Goal: Task Accomplishment & Management: Manage account settings

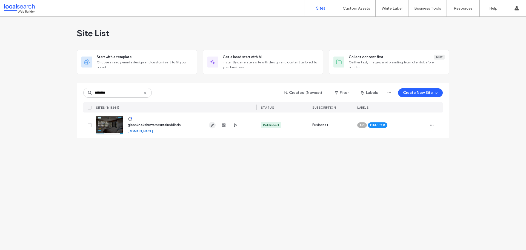
type input "********"
click at [211, 123] on icon "button" at bounding box center [212, 125] width 4 height 4
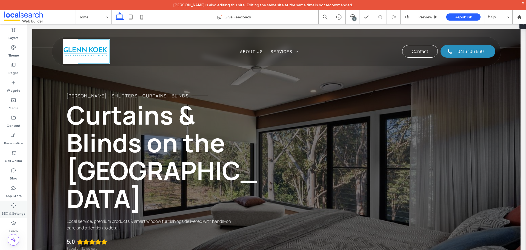
click at [9, 206] on div "SEO & Settings" at bounding box center [13, 209] width 27 height 18
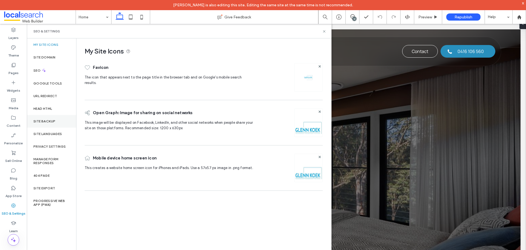
click at [50, 119] on label "Site Backup" at bounding box center [44, 121] width 22 height 4
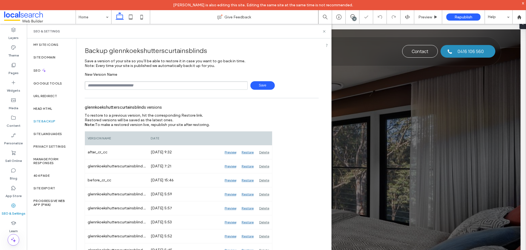
click at [135, 85] on input "text" at bounding box center [166, 85] width 163 height 8
type input "**********"
click at [261, 83] on span "Save" at bounding box center [262, 85] width 24 height 8
click at [325, 29] on icon at bounding box center [324, 31] width 4 height 4
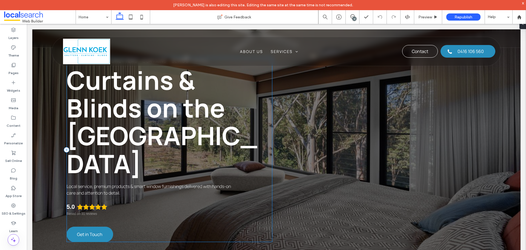
scroll to position [27, 0]
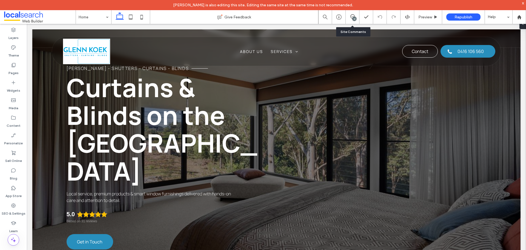
click at [353, 21] on div "13" at bounding box center [353, 17] width 14 height 14
click at [353, 17] on icon at bounding box center [352, 16] width 4 height 4
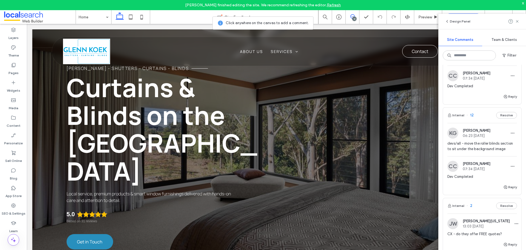
scroll to position [1315, 0]
click at [454, 139] on img at bounding box center [452, 133] width 11 height 11
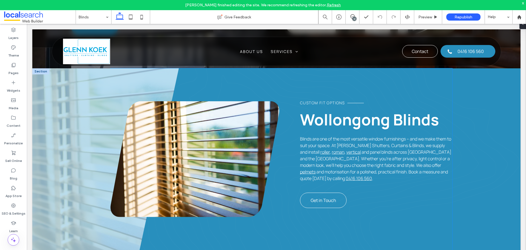
scroll to position [164, 0]
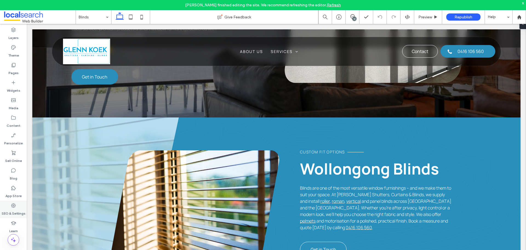
click at [10, 212] on label "SEO & Settings" at bounding box center [14, 212] width 24 height 8
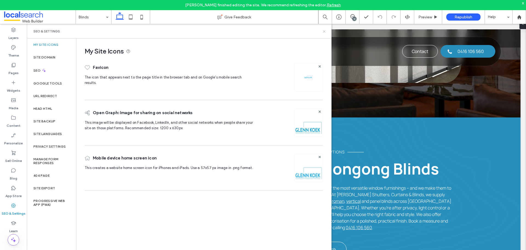
click at [324, 30] on icon at bounding box center [324, 31] width 4 height 4
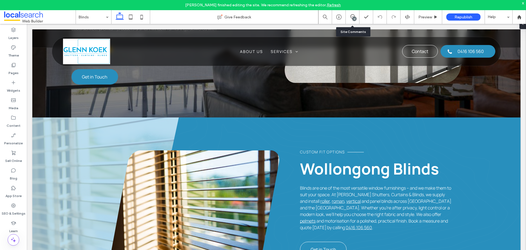
click at [351, 19] on div "13" at bounding box center [352, 16] width 13 height 5
click at [353, 18] on div "13" at bounding box center [354, 19] width 4 height 4
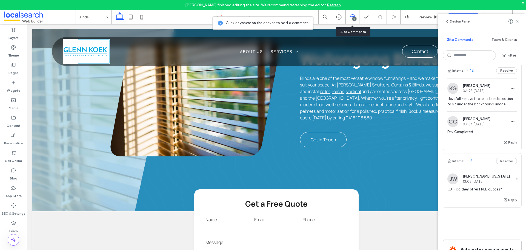
scroll to position [1315, 0]
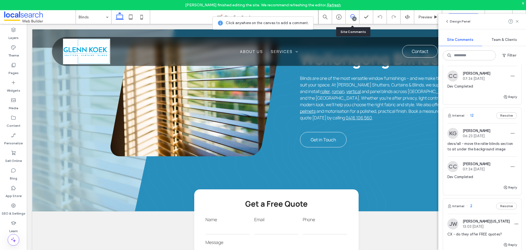
click at [451, 139] on img at bounding box center [452, 133] width 11 height 11
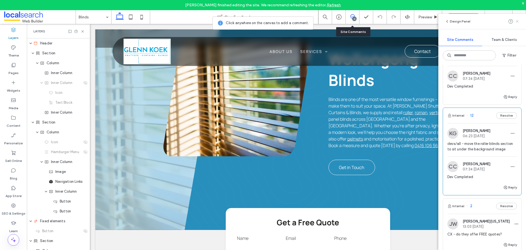
click at [516, 22] on icon at bounding box center [517, 21] width 4 height 4
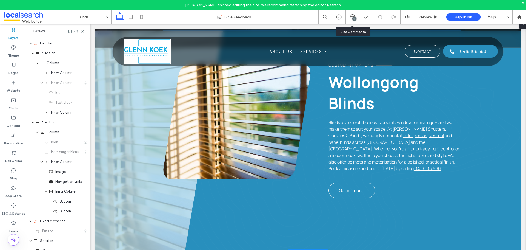
scroll to position [192, 0]
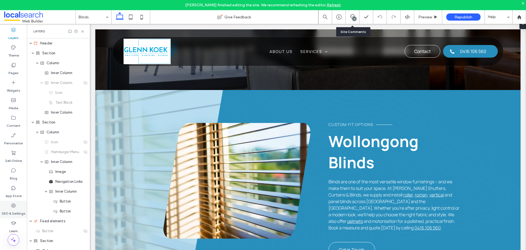
click at [18, 206] on div "SEO & Settings" at bounding box center [13, 209] width 27 height 18
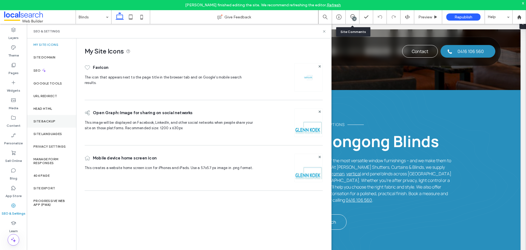
click at [56, 125] on div "Site Backup" at bounding box center [51, 121] width 49 height 13
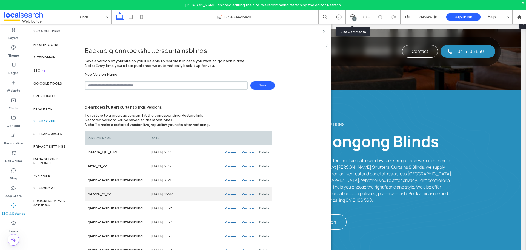
click at [231, 194] on div "Preview" at bounding box center [230, 194] width 17 height 14
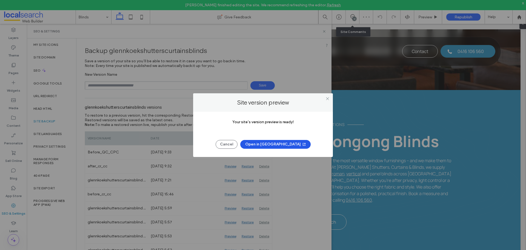
click at [279, 144] on button "Open in New Tab" at bounding box center [275, 144] width 70 height 9
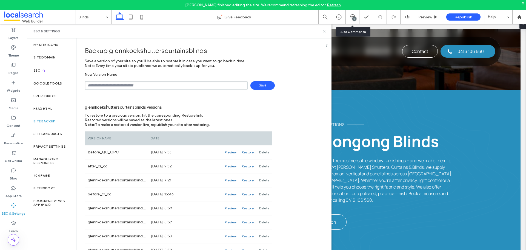
click at [324, 31] on icon at bounding box center [324, 31] width 4 height 4
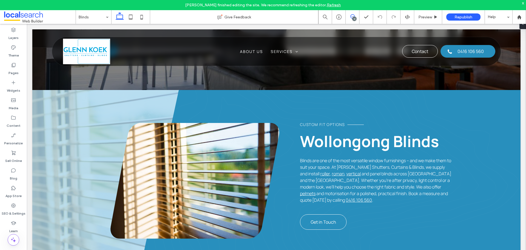
click at [352, 16] on icon at bounding box center [352, 16] width 4 height 4
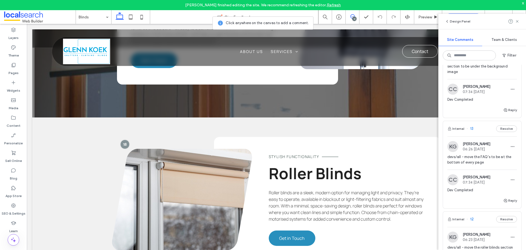
scroll to position [1206, 0]
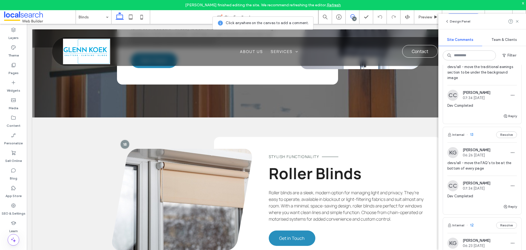
click at [449, 158] on img at bounding box center [452, 152] width 11 height 11
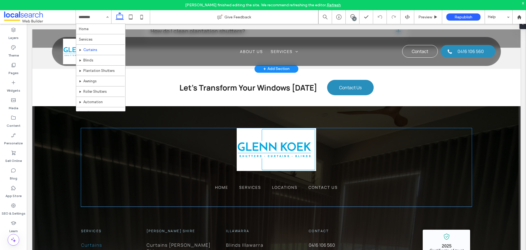
scroll to position [822, 0]
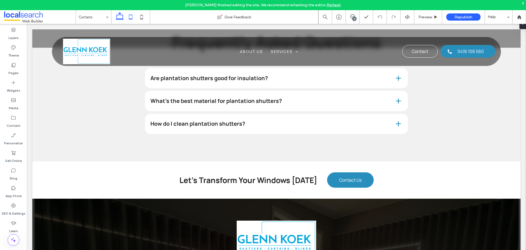
click at [128, 13] on icon at bounding box center [130, 17] width 11 height 11
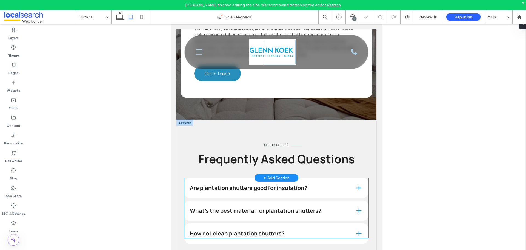
scroll to position [811, 0]
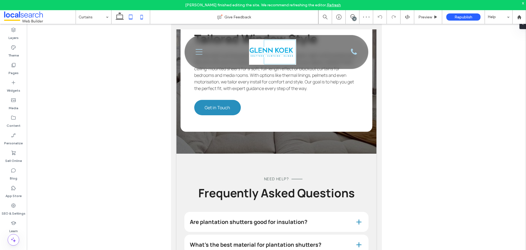
click at [141, 19] on use at bounding box center [142, 17] width 2 height 4
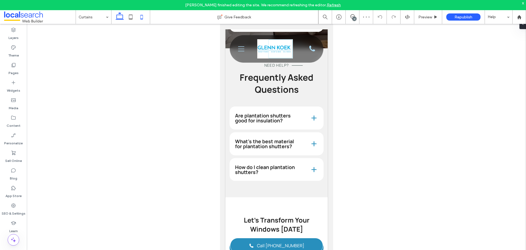
click at [125, 18] on icon at bounding box center [119, 17] width 11 height 11
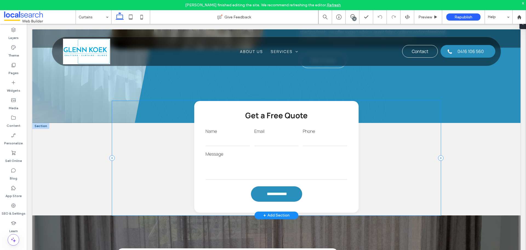
scroll to position [350, 0]
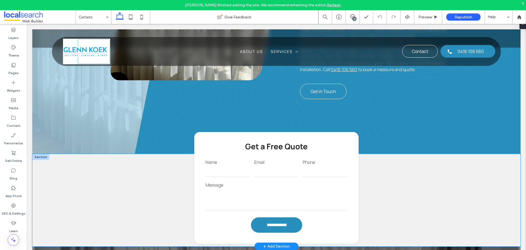
click at [72, 190] on div "**********" at bounding box center [276, 200] width 488 height 92
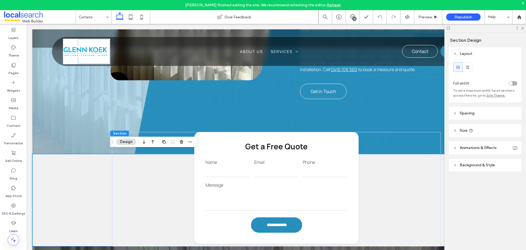
click at [457, 132] on header "Size" at bounding box center [485, 130] width 73 height 13
click at [463, 115] on span "Spacing" at bounding box center [467, 113] width 15 height 5
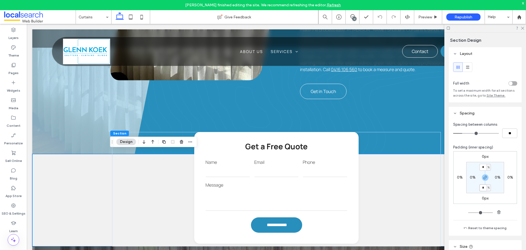
click at [483, 190] on input "*" at bounding box center [482, 187] width 7 height 7
click at [483, 177] on icon "button" at bounding box center [485, 177] width 4 height 4
click at [482, 187] on label "0%" at bounding box center [485, 187] width 6 height 5
click at [488, 190] on span "%" at bounding box center [489, 187] width 2 height 5
click at [487, 193] on span "px" at bounding box center [486, 195] width 4 height 5
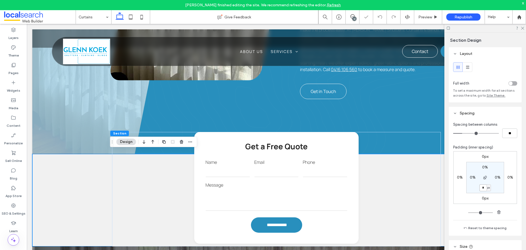
click at [483, 187] on input "*" at bounding box center [482, 187] width 7 height 7
click at [482, 199] on label "0px" at bounding box center [485, 198] width 7 height 5
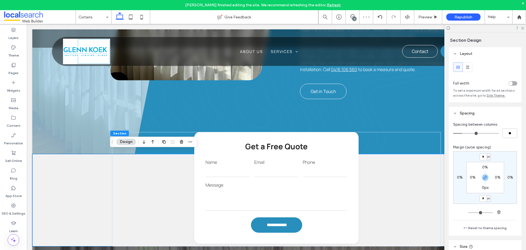
click at [482, 187] on label "0px" at bounding box center [485, 187] width 7 height 5
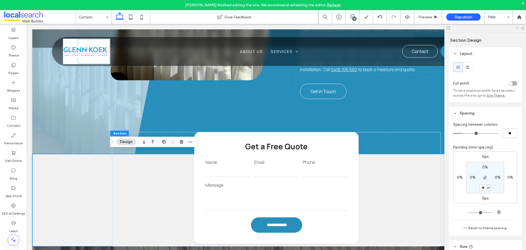
type input "**"
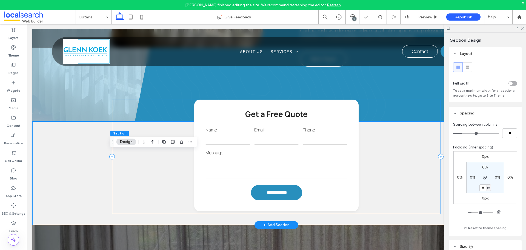
scroll to position [432, 0]
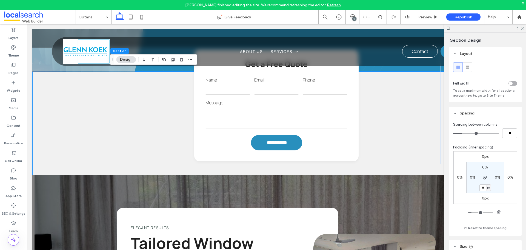
click at [483, 186] on input "**" at bounding box center [482, 187] width 7 height 7
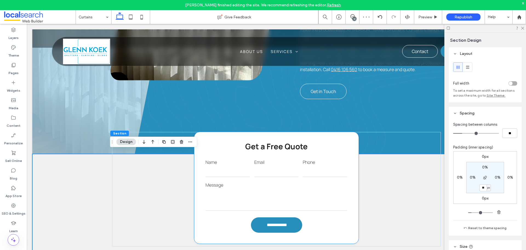
scroll to position [405, 0]
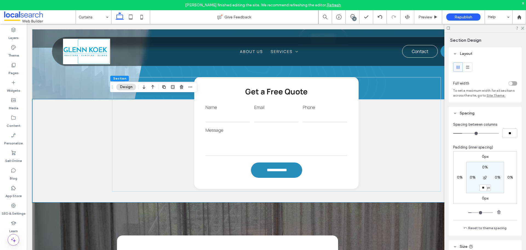
click at [481, 188] on input "**" at bounding box center [482, 187] width 7 height 7
type input "**"
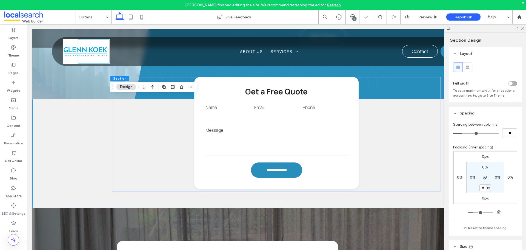
click at [481, 188] on input "**" at bounding box center [482, 187] width 7 height 7
type input "**"
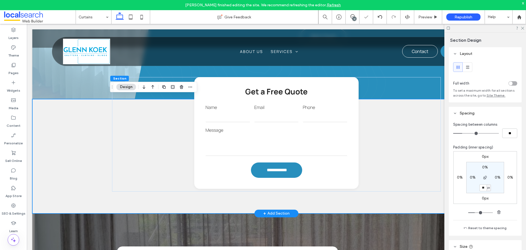
click at [55, 146] on div "**********" at bounding box center [276, 156] width 488 height 114
click at [130, 17] on icon at bounding box center [130, 17] width 11 height 11
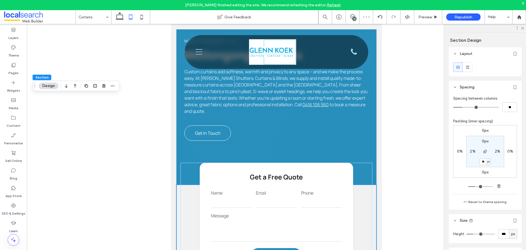
type input "*"
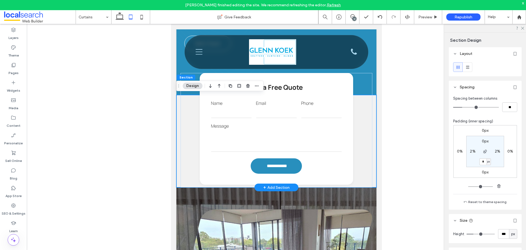
click at [370, 181] on div "**********" at bounding box center [276, 141] width 200 height 92
click at [370, 178] on div "**********" at bounding box center [276, 141] width 200 height 92
click at [483, 162] on input "*" at bounding box center [482, 161] width 7 height 7
type input "**"
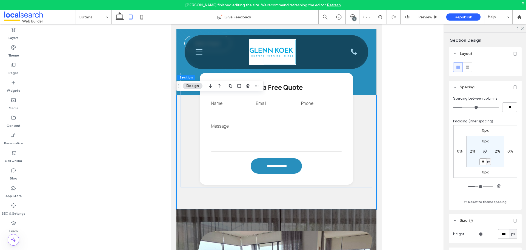
click at [483, 161] on input "**" at bounding box center [482, 161] width 7 height 7
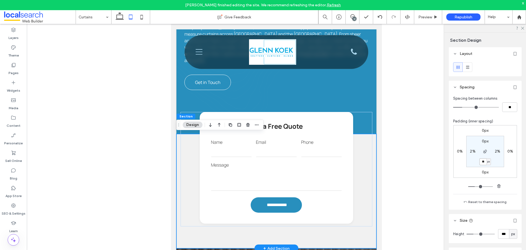
scroll to position [439, 0]
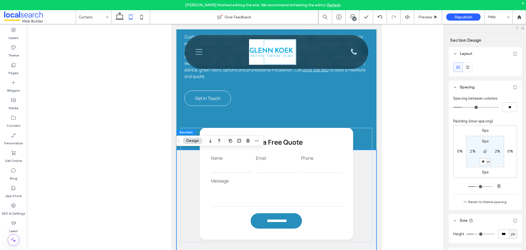
click at [415, 142] on div at bounding box center [276, 141] width 499 height 235
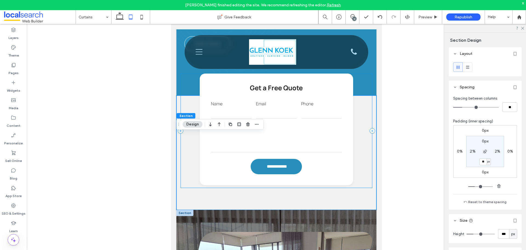
scroll to position [494, 0]
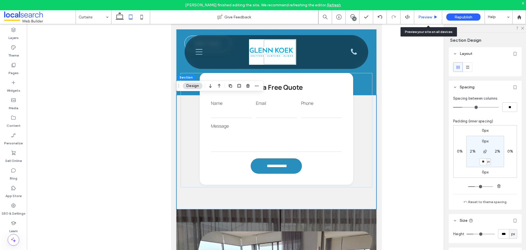
click at [430, 21] on div "Preview" at bounding box center [428, 17] width 28 height 14
click at [430, 19] on span "Preview" at bounding box center [425, 17] width 14 height 5
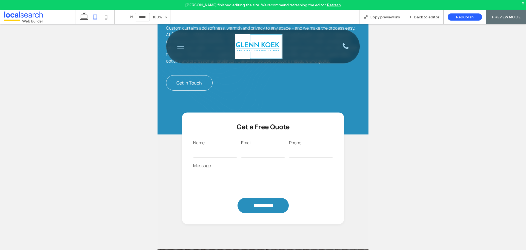
scroll to position [439, 0]
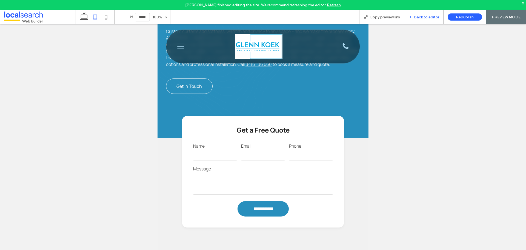
click at [435, 16] on span "Back to editor" at bounding box center [426, 17] width 25 height 5
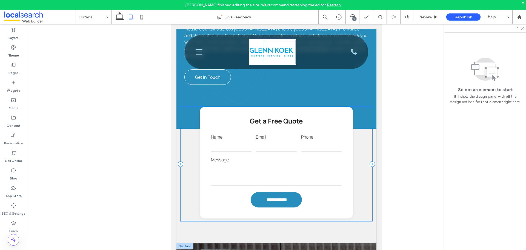
scroll to position [494, 0]
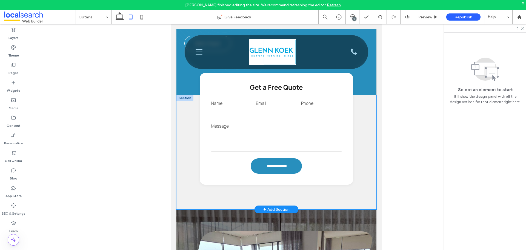
click at [367, 202] on div "**********" at bounding box center [276, 152] width 200 height 114
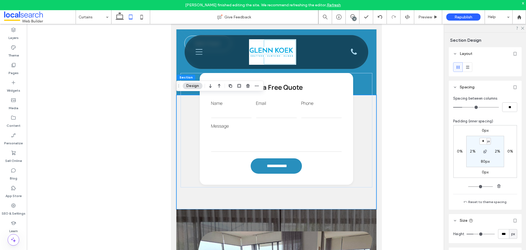
click at [484, 161] on label "80px" at bounding box center [485, 161] width 9 height 5
type input "**"
click at [484, 161] on input "**" at bounding box center [482, 161] width 7 height 7
type input "**"
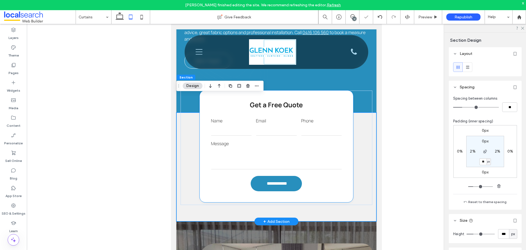
scroll to position [467, 0]
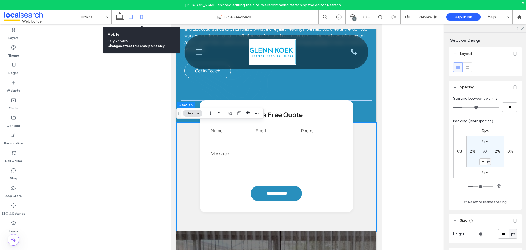
click at [146, 19] on icon at bounding box center [141, 17] width 11 height 11
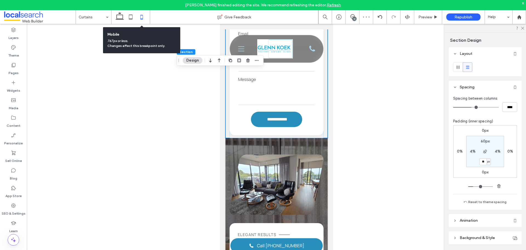
type input "*"
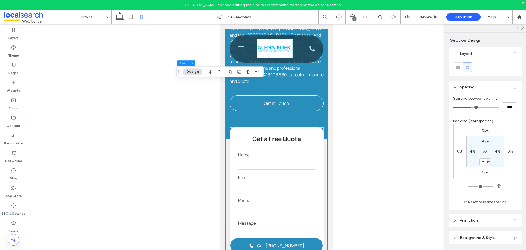
scroll to position [378, 0]
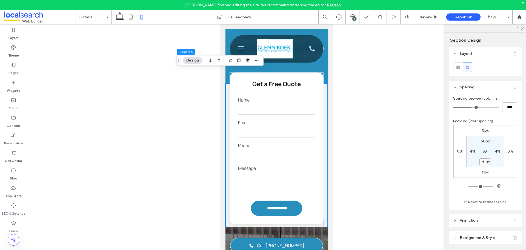
click at [483, 163] on input "*" at bounding box center [482, 161] width 7 height 7
type input "**"
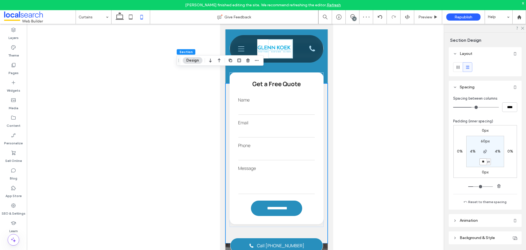
click at [481, 162] on input "**" at bounding box center [482, 161] width 7 height 7
type input "**"
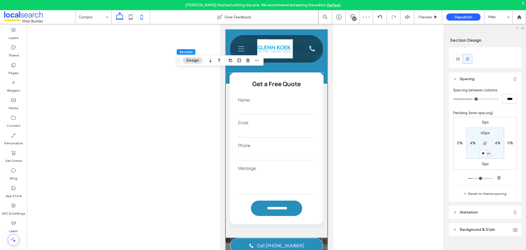
click at [122, 19] on use at bounding box center [120, 16] width 8 height 8
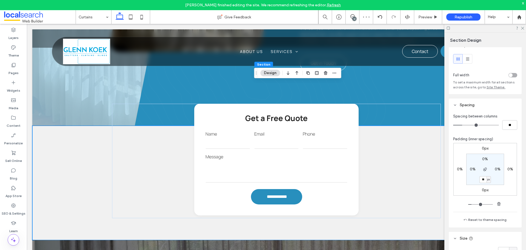
type input "**"
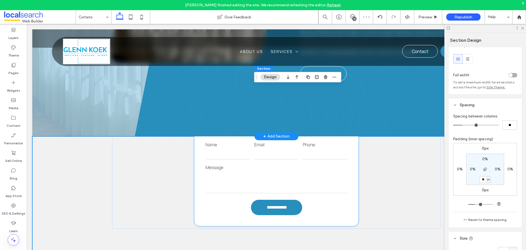
scroll to position [364, 0]
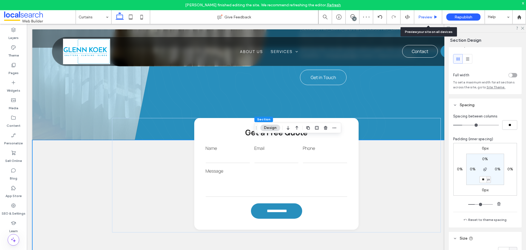
click at [429, 20] on div "Preview" at bounding box center [428, 17] width 28 height 14
click at [429, 19] on span "Preview" at bounding box center [425, 17] width 14 height 5
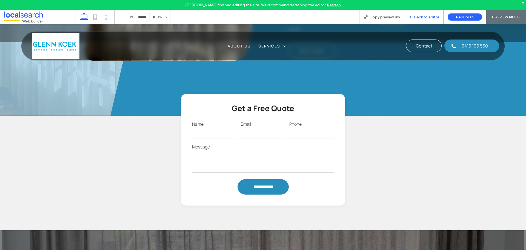
click at [428, 19] on span "Back to editor" at bounding box center [426, 17] width 25 height 5
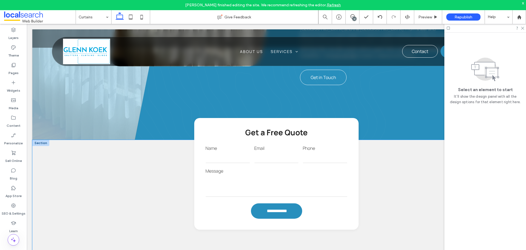
click at [393, 237] on div "**********" at bounding box center [276, 197] width 329 height 114
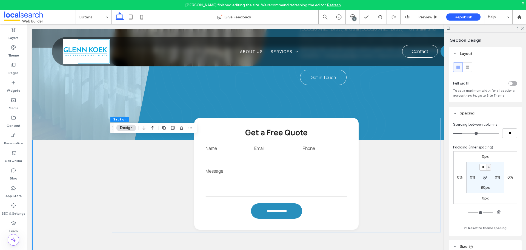
click at [482, 185] on label "80px" at bounding box center [485, 187] width 9 height 5
type input "**"
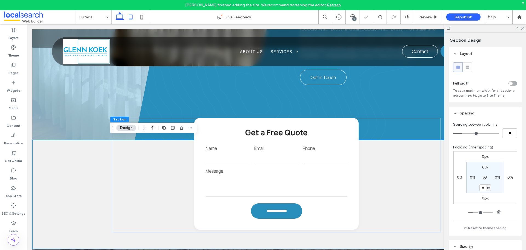
click at [128, 20] on icon at bounding box center [130, 17] width 11 height 11
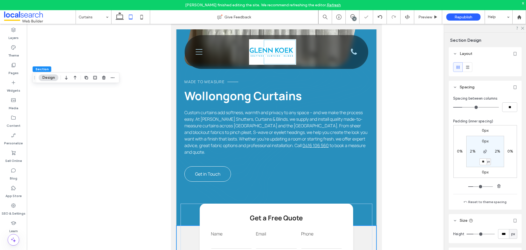
scroll to position [502, 0]
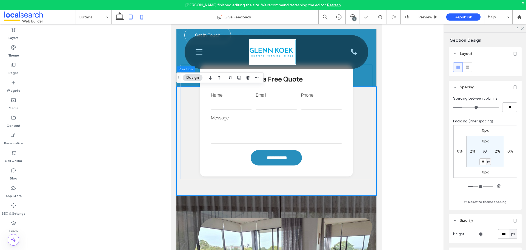
click at [142, 19] on icon at bounding box center [141, 17] width 11 height 11
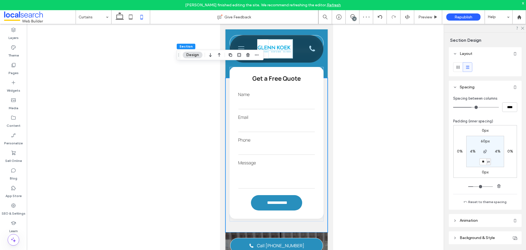
type input "**"
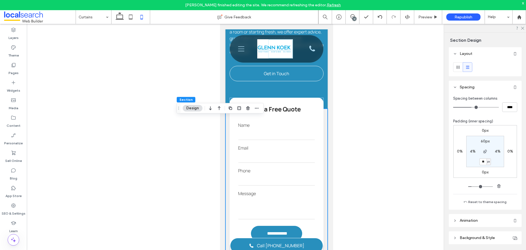
scroll to position [384, 0]
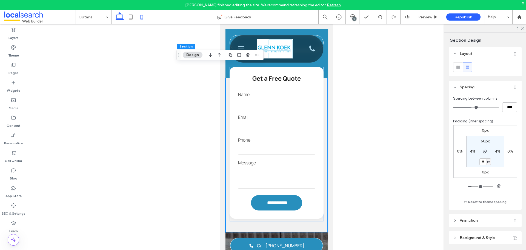
click at [121, 15] on div at bounding box center [130, 17] width 39 height 14
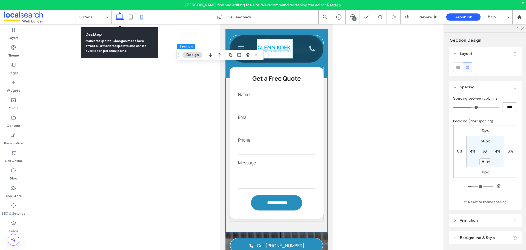
click at [121, 15] on use at bounding box center [120, 16] width 8 height 8
type input "**"
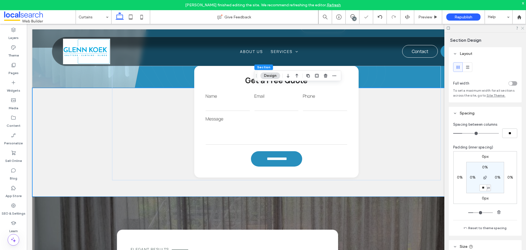
click at [524, 29] on icon at bounding box center [523, 28] width 4 height 4
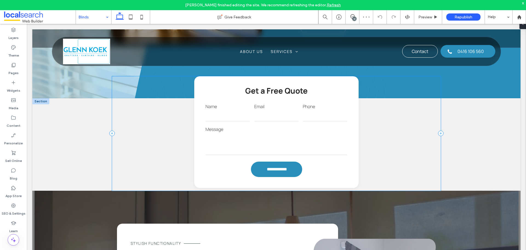
scroll to position [384, 0]
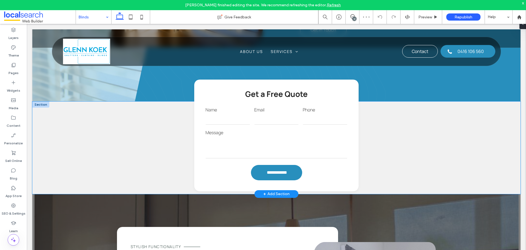
click at [74, 162] on div "**********" at bounding box center [276, 147] width 488 height 92
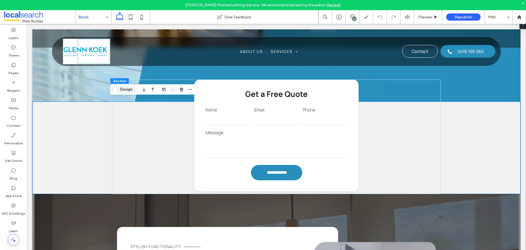
click at [124, 89] on button "Design" at bounding box center [126, 89] width 20 height 7
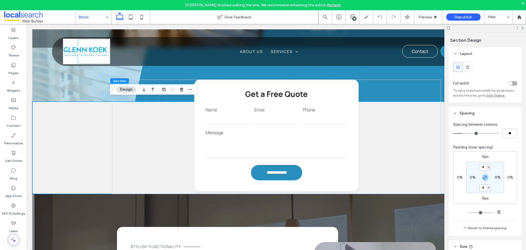
click at [482, 188] on input "*" at bounding box center [482, 187] width 7 height 7
click at [477, 177] on div "0%" at bounding box center [473, 177] width 12 height 5
click at [483, 177] on icon "button" at bounding box center [485, 177] width 4 height 4
click label "0%"
click span "%"
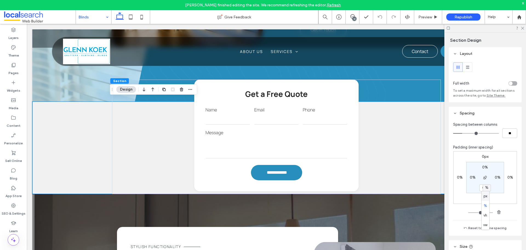
click span "px"
click input
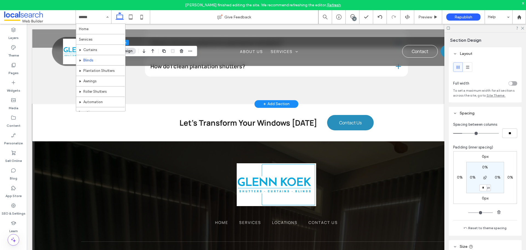
scroll to position [1370, 0]
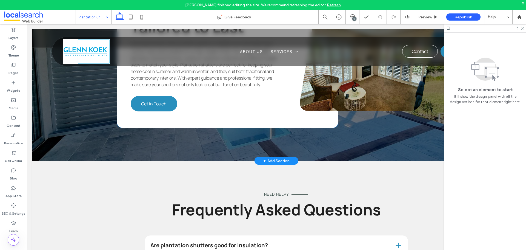
scroll to position [658, 0]
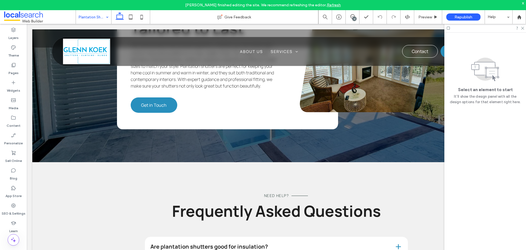
click input
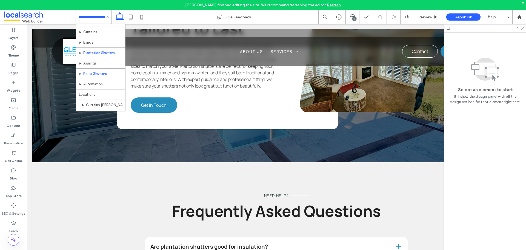
scroll to position [27, 0]
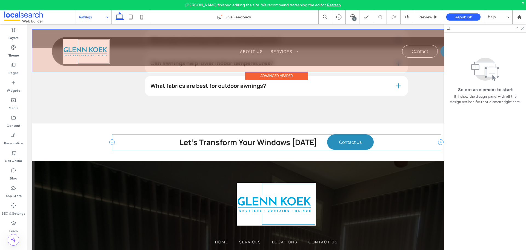
scroll to position [1480, 0]
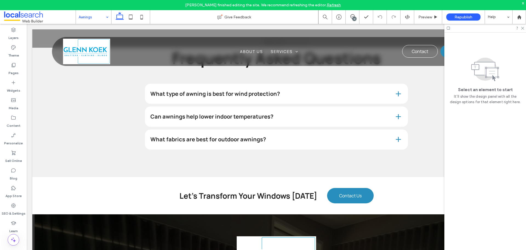
click input
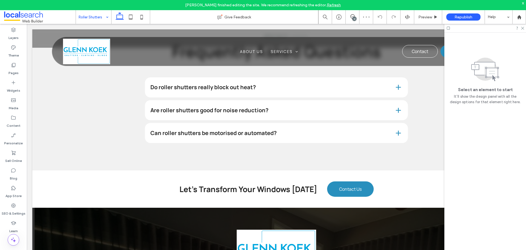
click input
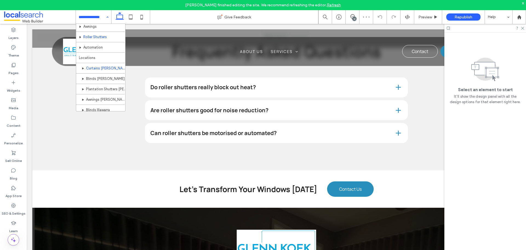
scroll to position [55, 0]
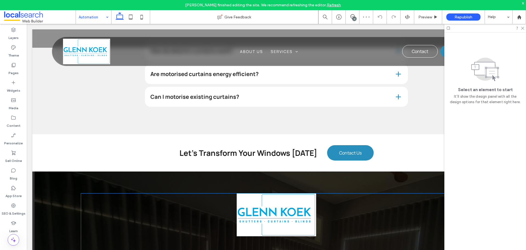
scroll to position [959, 0]
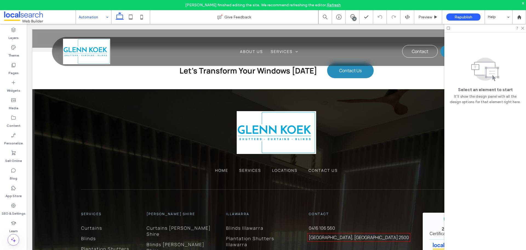
click input
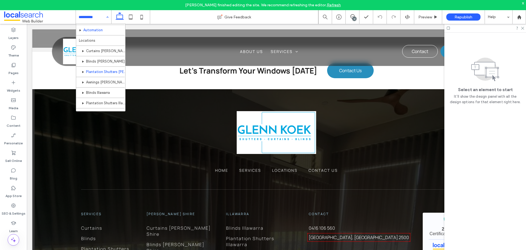
scroll to position [89, 0]
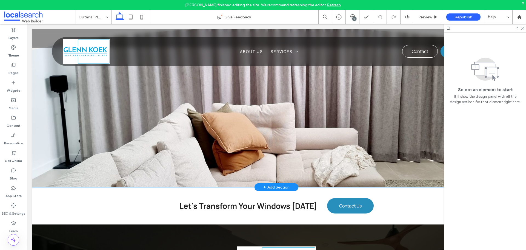
scroll to position [1099, 0]
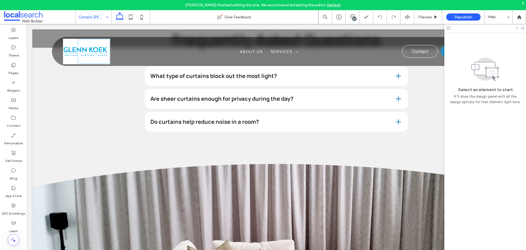
click at [92, 14] on input at bounding box center [92, 17] width 27 height 14
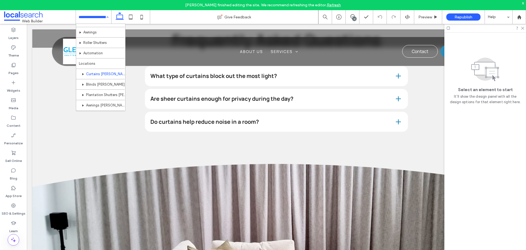
scroll to position [82, 0]
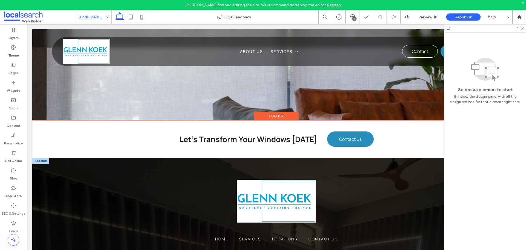
scroll to position [1726, 0]
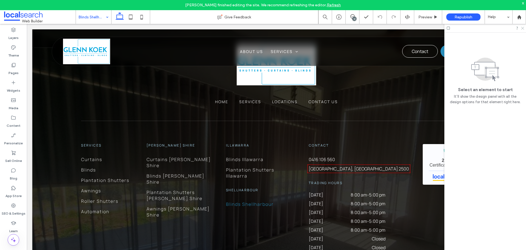
click at [522, 28] on icon at bounding box center [523, 28] width 4 height 4
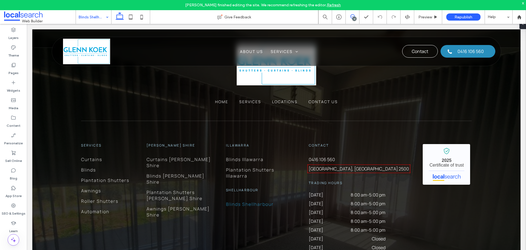
click at [350, 16] on span at bounding box center [352, 16] width 13 height 4
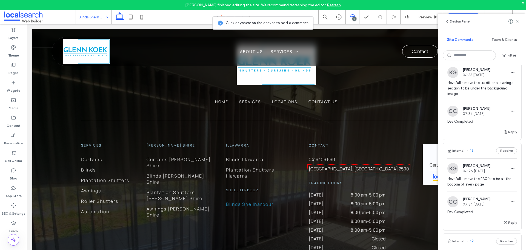
scroll to position [1180, 0]
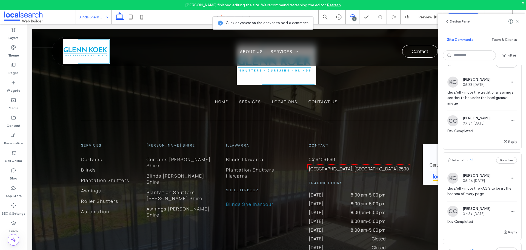
click at [452, 87] on img at bounding box center [452, 81] width 11 height 11
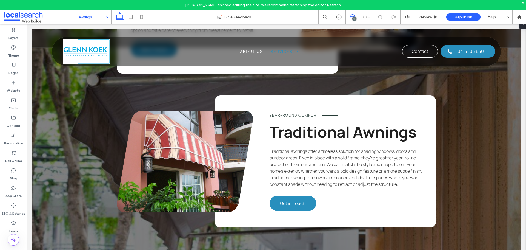
click at [355, 15] on span at bounding box center [352, 16] width 13 height 4
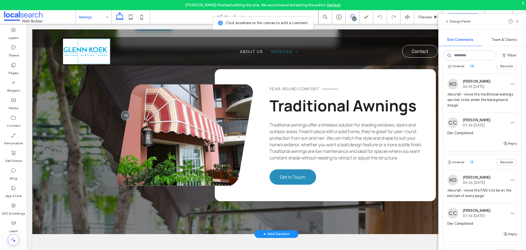
scroll to position [696, 0]
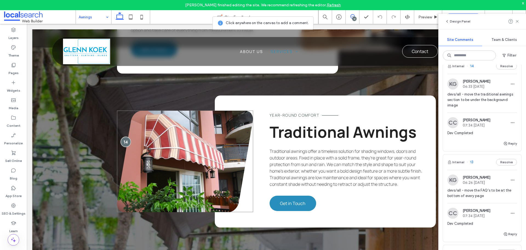
click at [123, 142] on div at bounding box center [126, 141] width 10 height 10
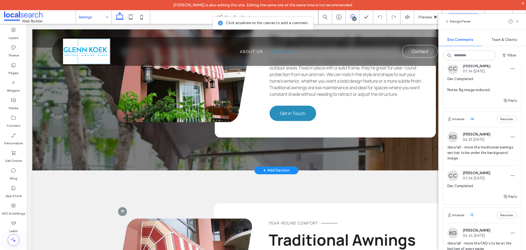
scroll to position [833, 0]
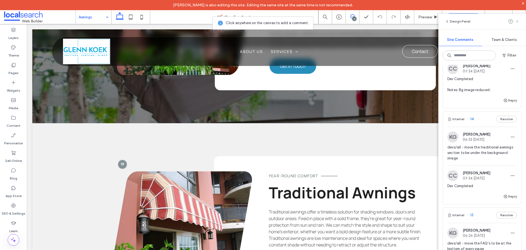
click at [518, 22] on icon at bounding box center [517, 21] width 4 height 4
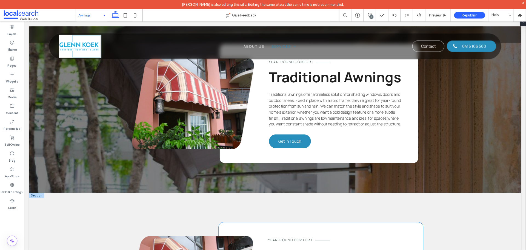
scroll to position [731, 0]
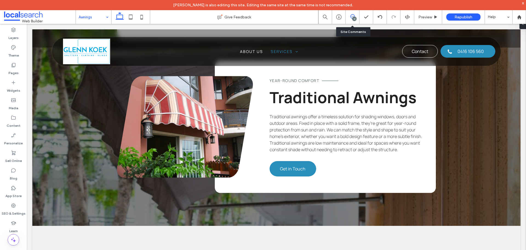
click at [351, 18] on use at bounding box center [352, 16] width 4 height 4
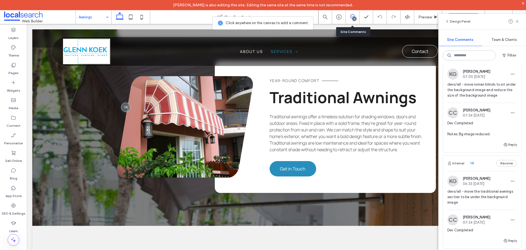
scroll to position [1069, 0]
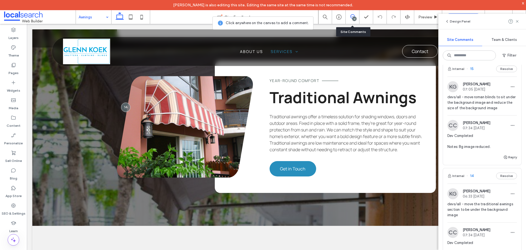
click at [456, 92] on img at bounding box center [452, 86] width 11 height 11
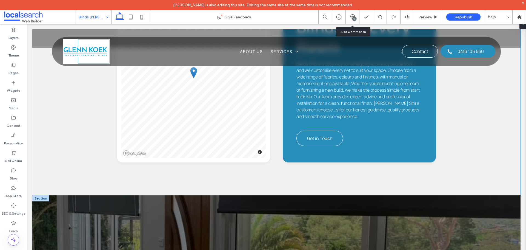
scroll to position [726, 0]
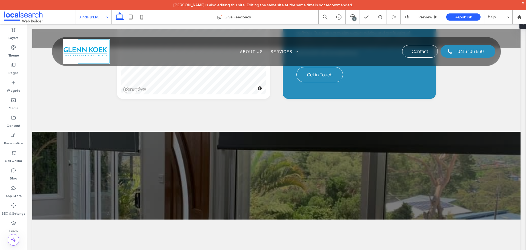
click at [354, 17] on div "13" at bounding box center [354, 19] width 4 height 4
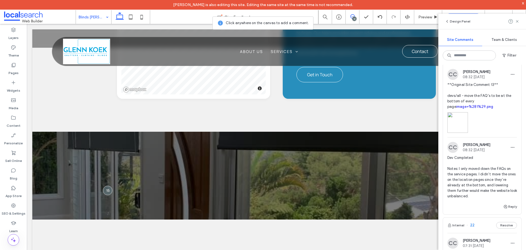
scroll to position [55, 0]
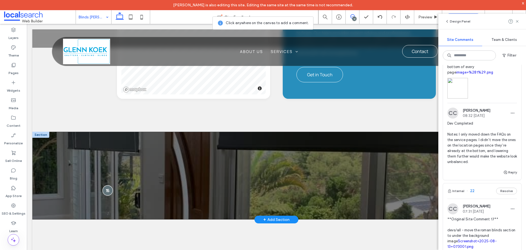
click at [107, 185] on div at bounding box center [108, 190] width 10 height 10
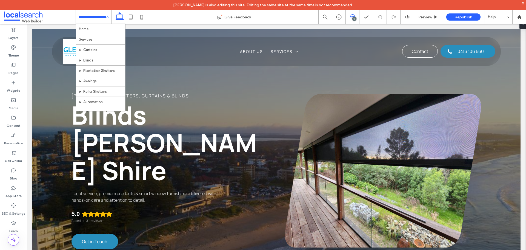
click at [351, 15] on icon at bounding box center [352, 16] width 4 height 4
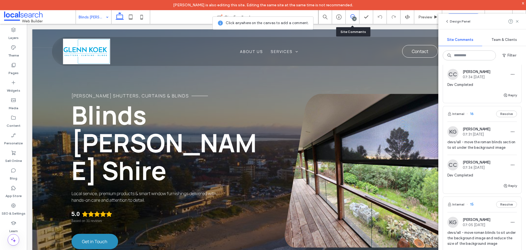
scroll to position [932, 0]
click at [450, 135] on img at bounding box center [452, 133] width 11 height 11
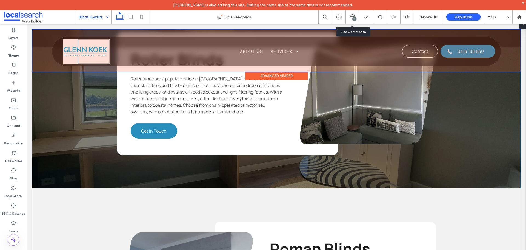
scroll to position [849, 0]
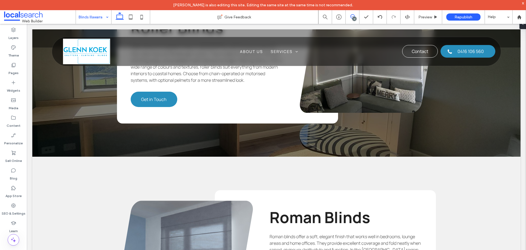
click at [353, 14] on icon at bounding box center [352, 16] width 4 height 4
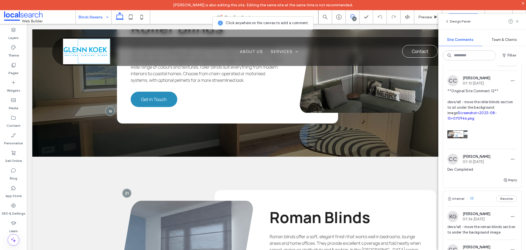
scroll to position [822, 0]
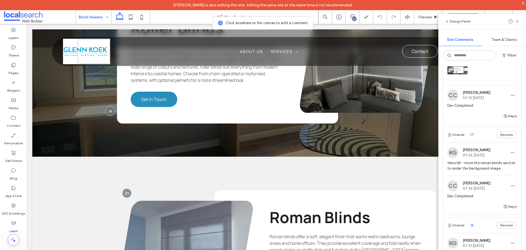
click at [453, 150] on img at bounding box center [452, 152] width 11 height 11
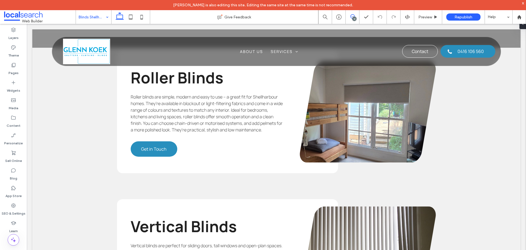
click at [353, 16] on use at bounding box center [352, 16] width 4 height 4
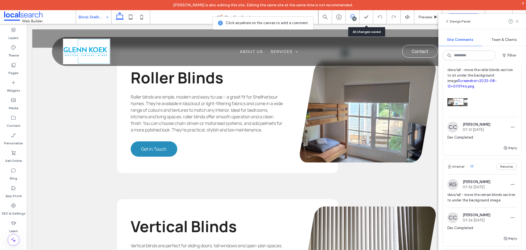
scroll to position [822, 0]
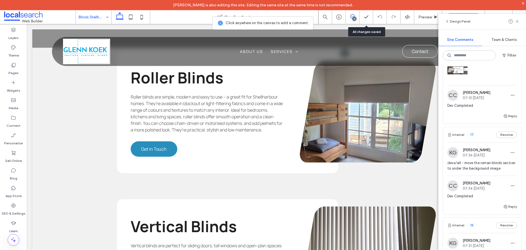
click at [451, 153] on img at bounding box center [452, 152] width 11 height 11
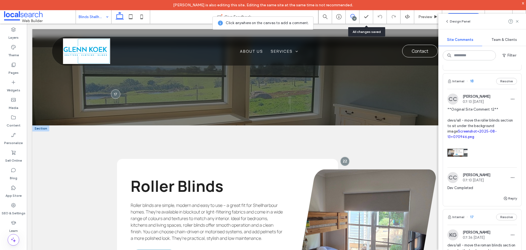
scroll to position [771, 0]
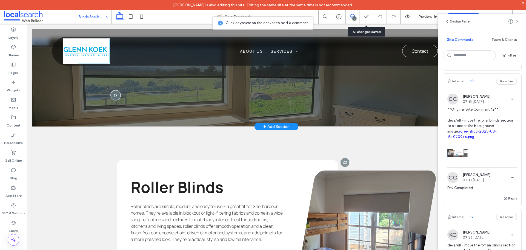
click at [113, 93] on div at bounding box center [115, 95] width 10 height 10
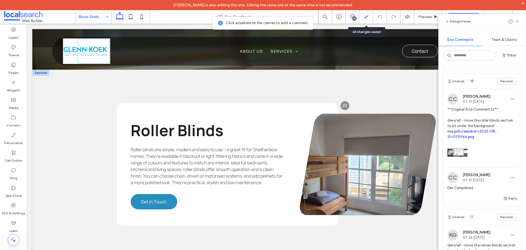
scroll to position [826, 0]
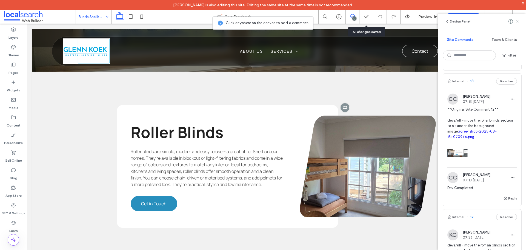
click at [519, 22] on icon at bounding box center [517, 21] width 4 height 4
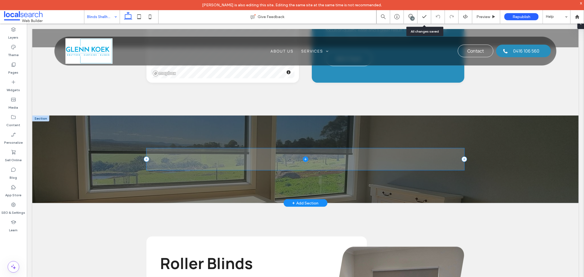
scroll to position [689, 0]
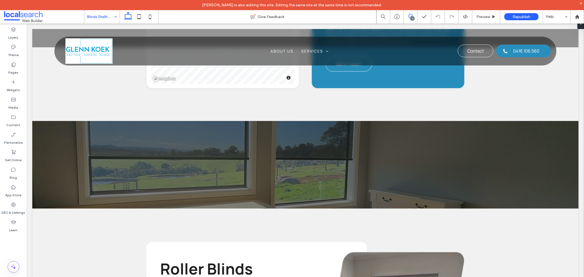
click at [415, 16] on span at bounding box center [410, 16] width 13 height 4
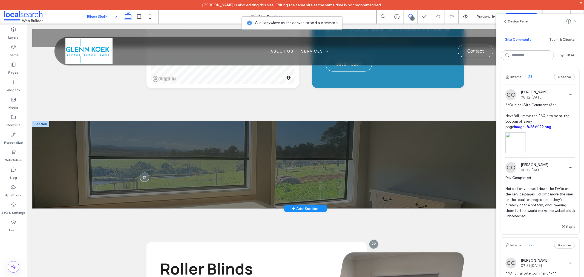
click at [138, 173] on div at bounding box center [305, 165] width 547 height 88
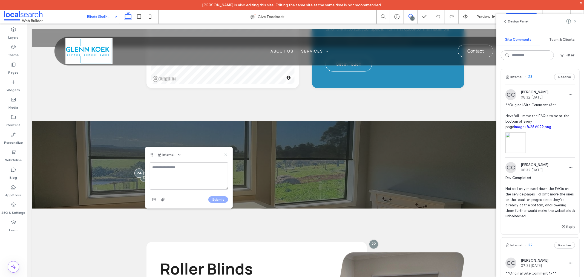
drag, startPoint x: 225, startPoint y: 154, endPoint x: 188, endPoint y: 139, distance: 40.3
click at [225, 154] on use at bounding box center [226, 154] width 2 height 2
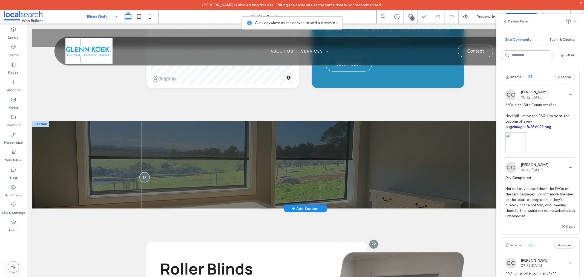
click at [141, 176] on div at bounding box center [144, 177] width 10 height 10
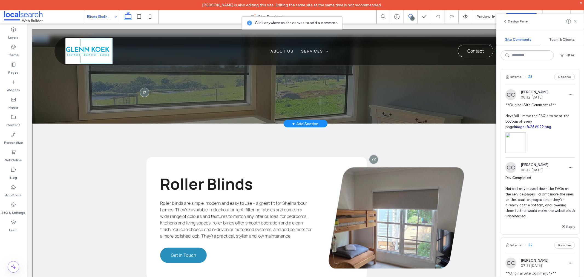
scroll to position [780, 0]
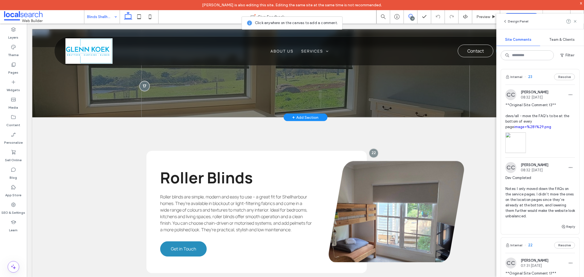
click at [139, 85] on div at bounding box center [144, 86] width 10 height 10
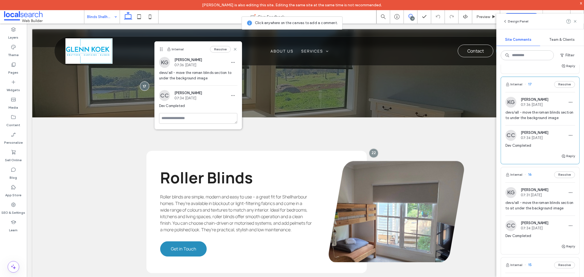
scroll to position [883, 0]
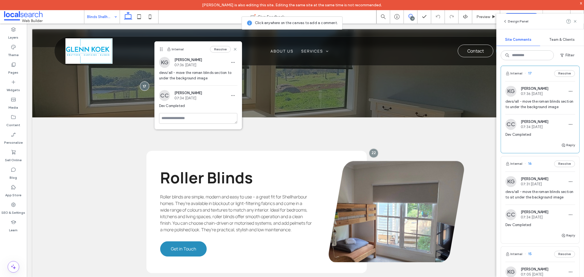
click at [510, 187] on img at bounding box center [511, 181] width 11 height 11
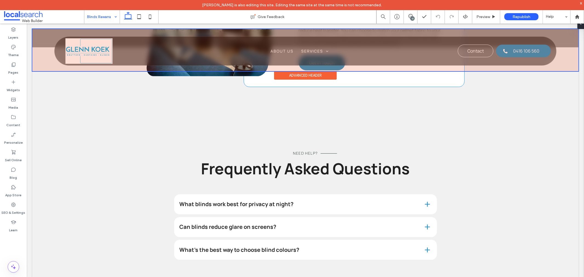
scroll to position [1243, 0]
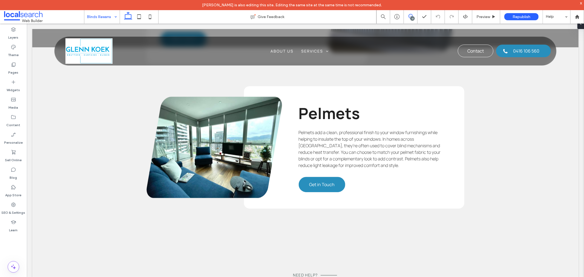
click at [410, 15] on icon at bounding box center [411, 16] width 4 height 4
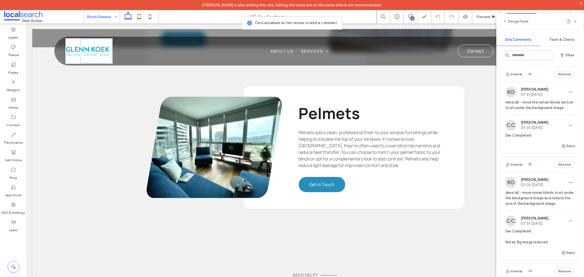
scroll to position [974, 0]
click at [509, 187] on img at bounding box center [511, 181] width 11 height 11
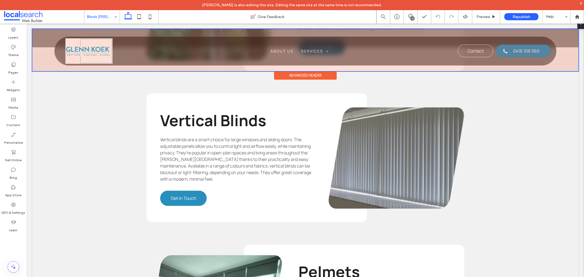
scroll to position [946, 0]
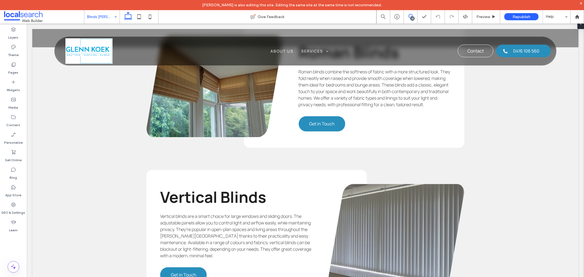
click at [410, 18] on icon at bounding box center [411, 16] width 4 height 4
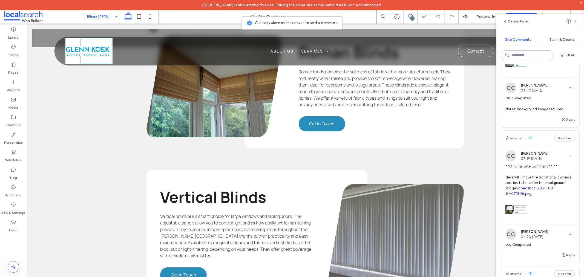
scroll to position [578, 0]
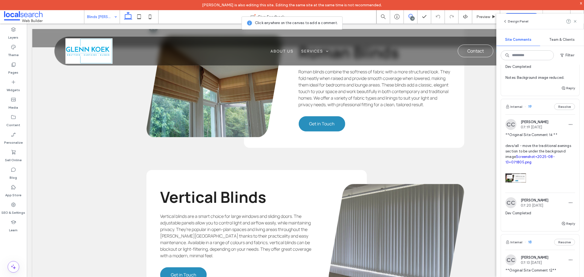
click at [412, 16] on div "13" at bounding box center [413, 18] width 4 height 4
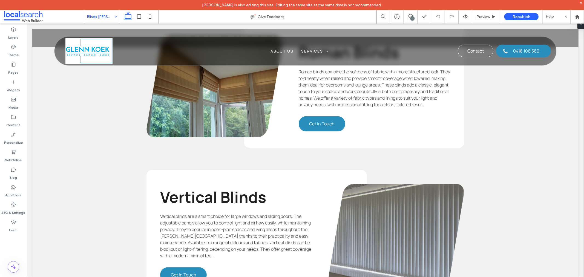
scroll to position [0, 0]
click at [412, 16] on div "13" at bounding box center [413, 18] width 4 height 4
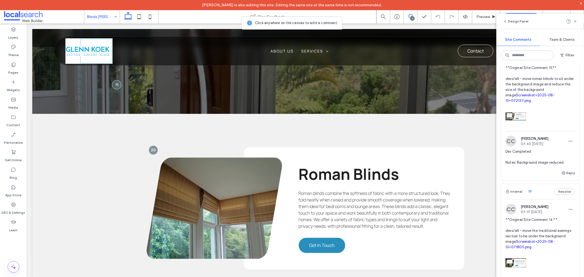
scroll to position [578, 0]
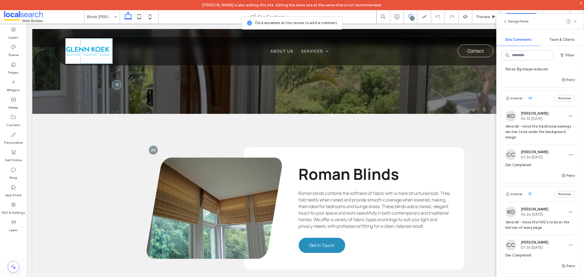
scroll to position [1157, 0]
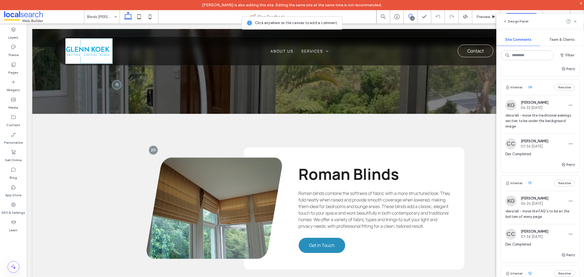
click at [509, 111] on img at bounding box center [511, 105] width 11 height 11
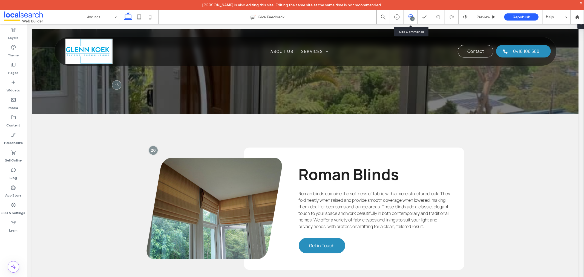
click at [409, 15] on use at bounding box center [411, 16] width 4 height 4
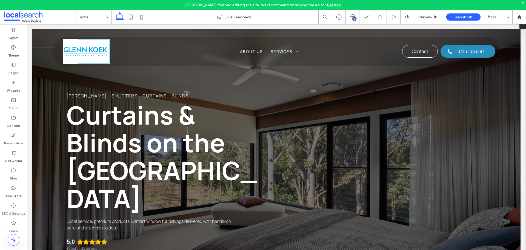
click at [352, 17] on icon at bounding box center [352, 16] width 4 height 4
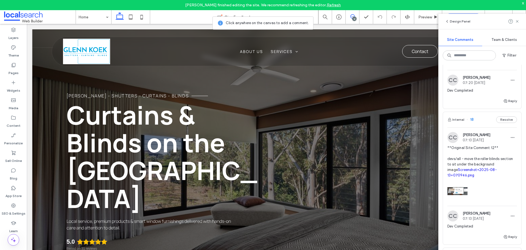
scroll to position [575, 0]
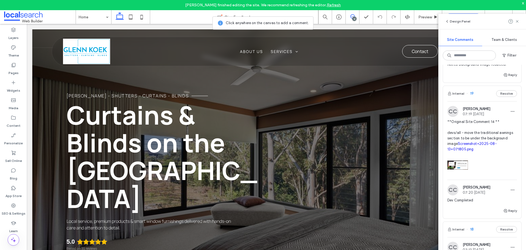
click at [454, 113] on img at bounding box center [452, 111] width 11 height 11
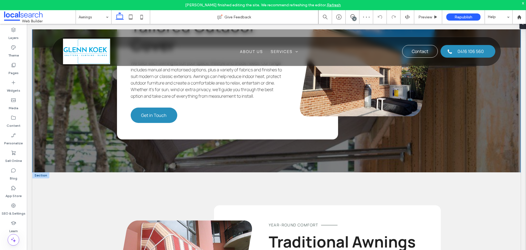
scroll to position [756, 0]
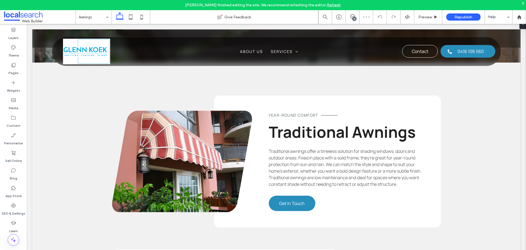
click at [353, 19] on div "12" at bounding box center [354, 19] width 4 height 4
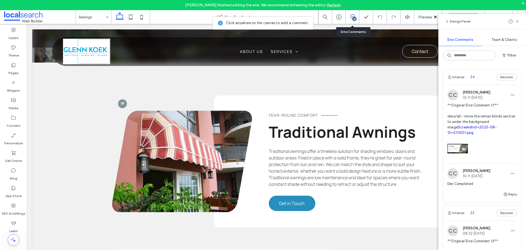
drag, startPoint x: 489, startPoint y: 90, endPoint x: 492, endPoint y: 94, distance: 4.6
click at [489, 90] on div "CC Clarence Cabiles 10:11 Aug 13 2025" at bounding box center [468, 94] width 43 height 11
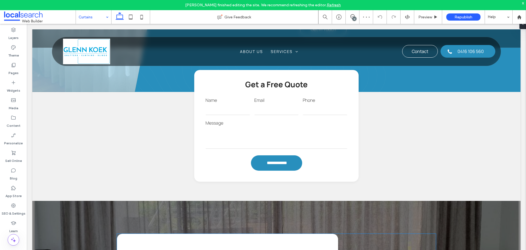
scroll to position [356, 0]
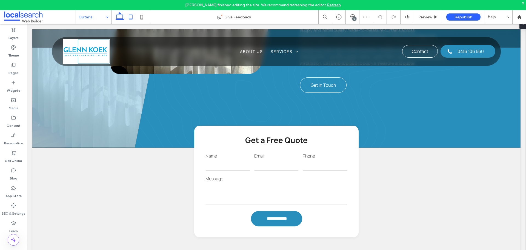
click at [131, 15] on icon at bounding box center [130, 17] width 11 height 11
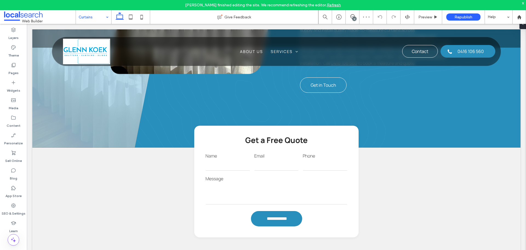
scroll to position [515, 0]
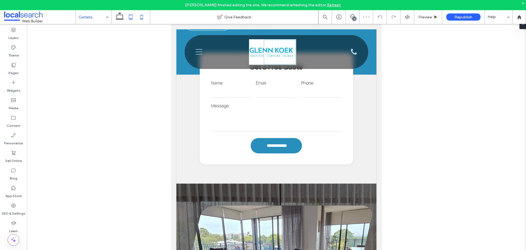
click at [143, 17] on icon at bounding box center [141, 17] width 11 height 11
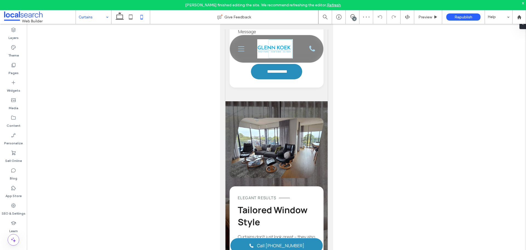
scroll to position [379, 0]
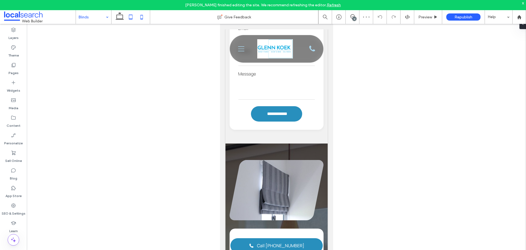
click at [134, 18] on icon at bounding box center [130, 17] width 11 height 11
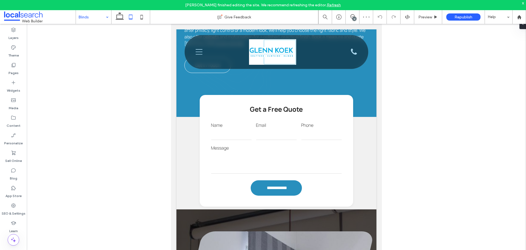
scroll to position [490, 0]
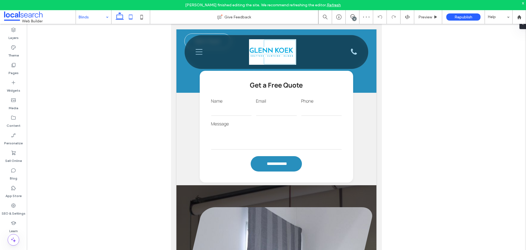
click at [121, 18] on icon at bounding box center [119, 17] width 11 height 11
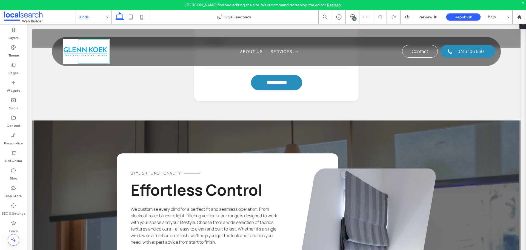
scroll to position [410, 0]
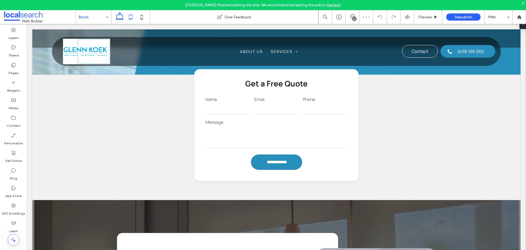
click at [132, 19] on use at bounding box center [131, 17] width 4 height 5
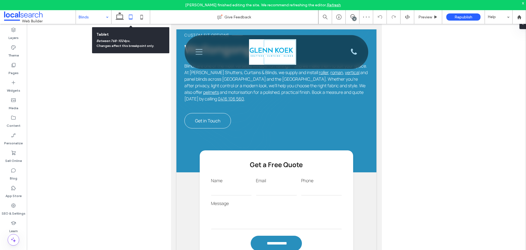
scroll to position [490, 0]
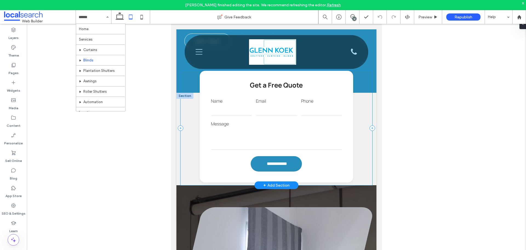
click at [184, 140] on div "**********" at bounding box center [277, 128] width 192 height 114
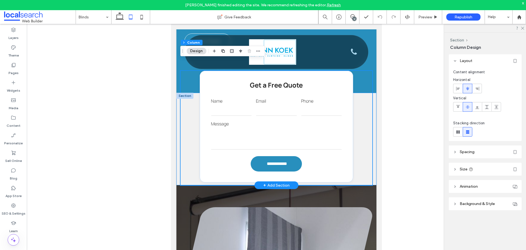
click at [177, 140] on div "**********" at bounding box center [276, 139] width 200 height 92
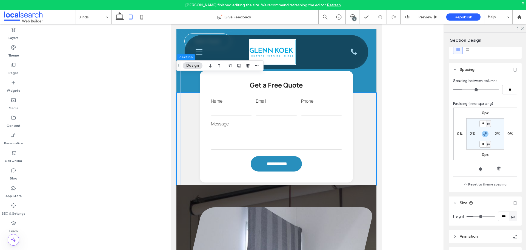
scroll to position [27, 0]
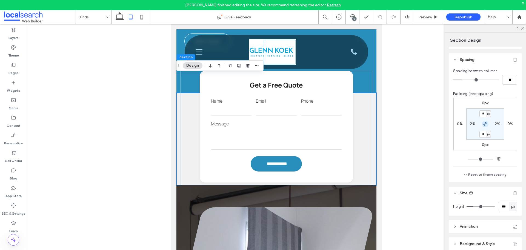
click at [484, 121] on span "button" at bounding box center [485, 124] width 7 height 7
click at [482, 135] on label "0px" at bounding box center [485, 134] width 7 height 5
type input "**"
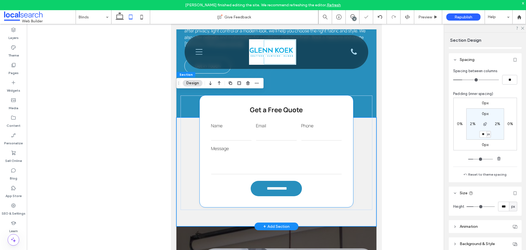
scroll to position [435, 0]
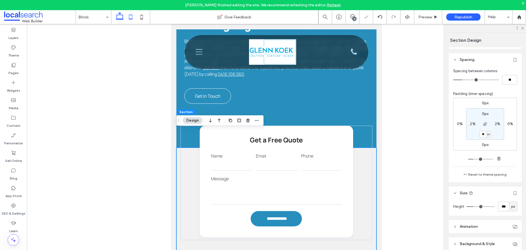
click at [119, 16] on icon at bounding box center [119, 17] width 11 height 11
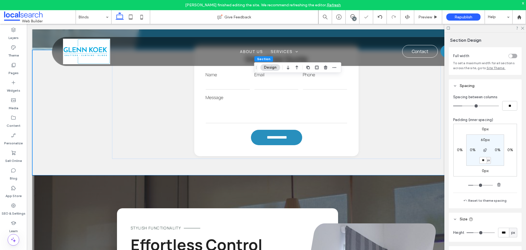
scroll to position [405, 0]
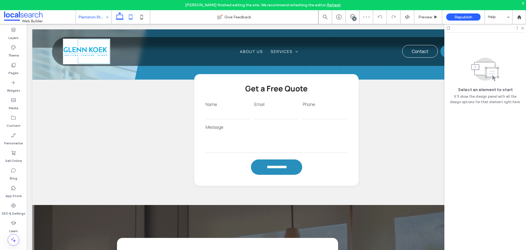
click at [130, 20] on icon at bounding box center [130, 17] width 11 height 11
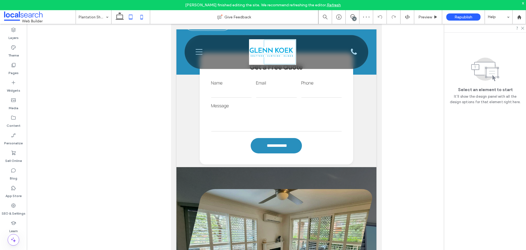
click at [145, 18] on icon at bounding box center [141, 17] width 11 height 11
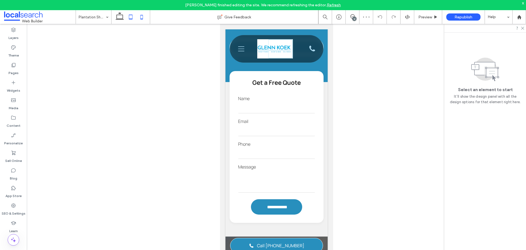
click at [130, 20] on icon at bounding box center [130, 17] width 11 height 11
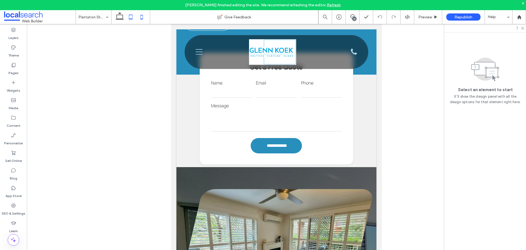
click at [142, 15] on icon at bounding box center [141, 17] width 11 height 11
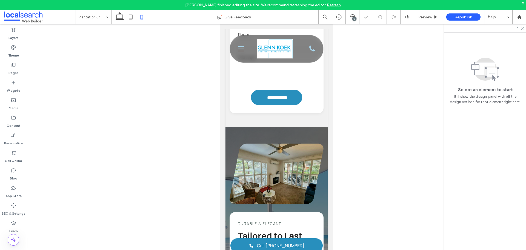
scroll to position [405, 0]
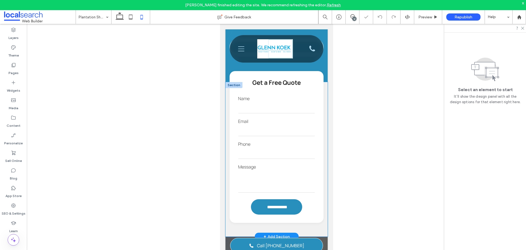
click at [311, 217] on div "**********" at bounding box center [276, 159] width 102 height 154
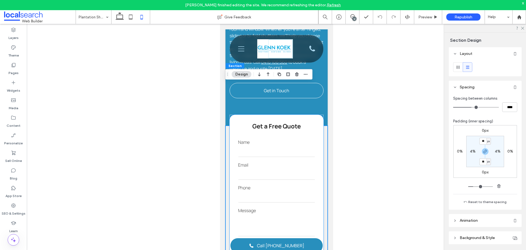
scroll to position [350, 0]
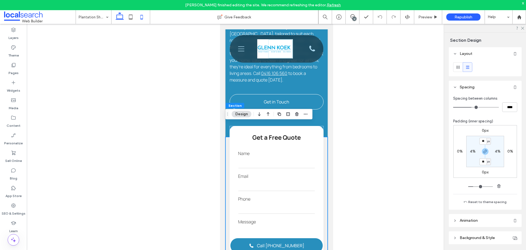
click at [123, 19] on use at bounding box center [120, 16] width 8 height 8
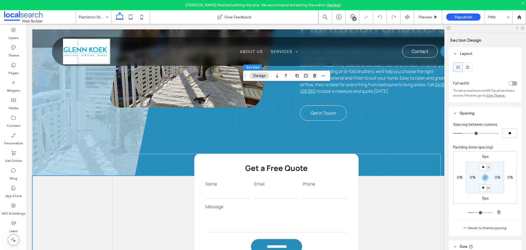
type input "*"
type input "**"
type input "*"
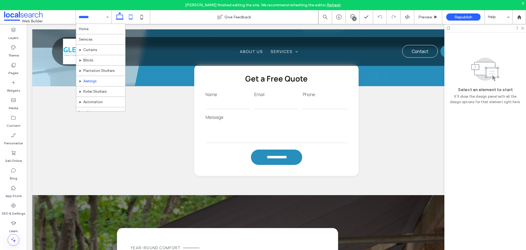
click at [135, 21] on icon at bounding box center [130, 17] width 11 height 11
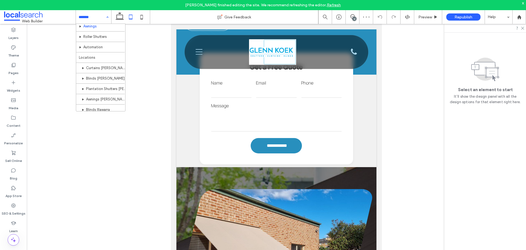
scroll to position [89, 0]
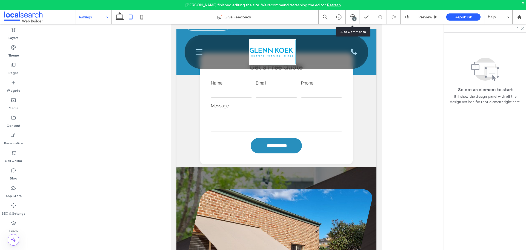
click at [355, 20] on div "12" at bounding box center [354, 19] width 4 height 4
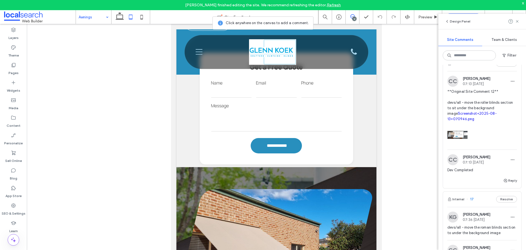
scroll to position [795, 0]
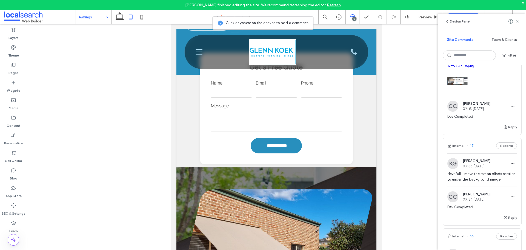
click at [449, 167] on img at bounding box center [452, 163] width 11 height 11
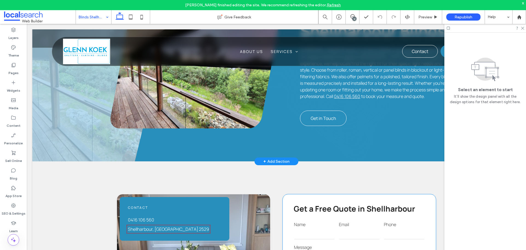
scroll to position [221, 0]
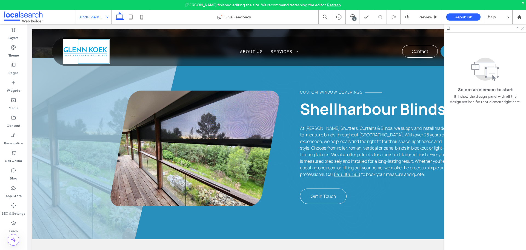
click at [521, 29] on icon at bounding box center [523, 28] width 4 height 4
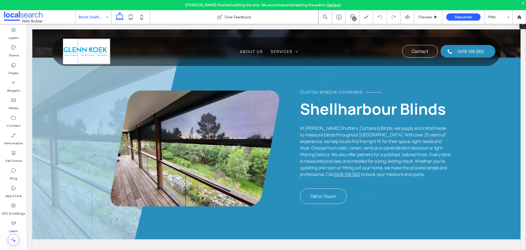
drag, startPoint x: 95, startPoint y: 13, endPoint x: 97, endPoint y: 20, distance: 6.4
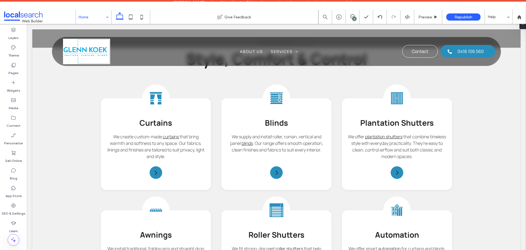
scroll to position [630, 0]
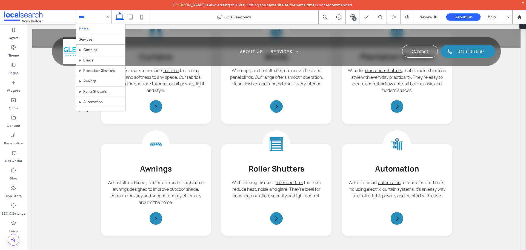
click at [92, 21] on input at bounding box center [92, 17] width 27 height 14
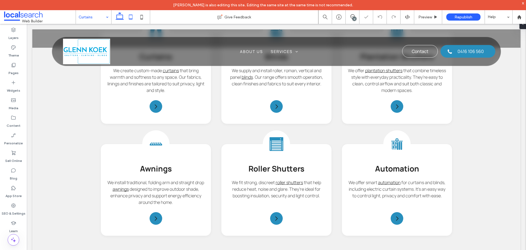
click at [130, 19] on icon at bounding box center [130, 17] width 11 height 11
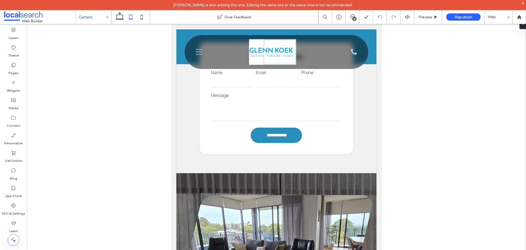
drag, startPoint x: 96, startPoint y: 19, endPoint x: 95, endPoint y: 23, distance: 4.7
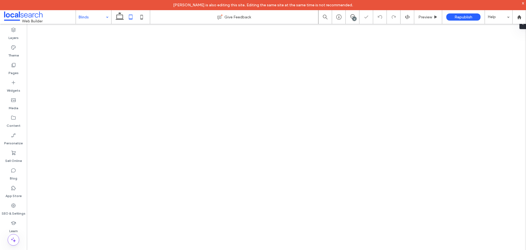
click at [104, 19] on div "Blinds" at bounding box center [93, 17] width 35 height 14
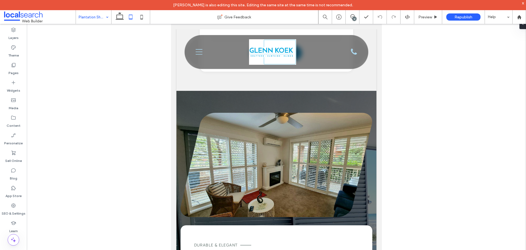
click at [91, 20] on input at bounding box center [92, 17] width 27 height 14
click at [102, 21] on input at bounding box center [92, 17] width 27 height 14
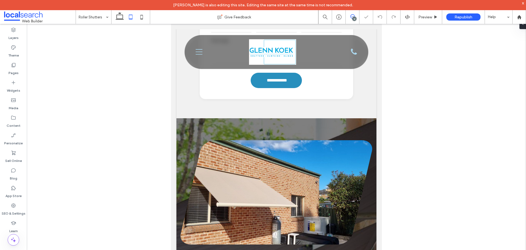
click at [351, 16] on icon at bounding box center [352, 16] width 4 height 4
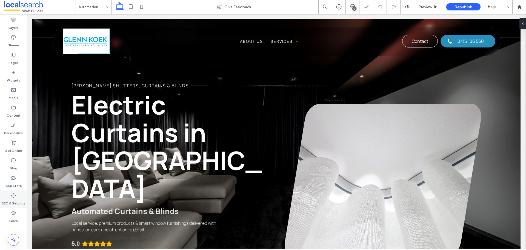
click at [14, 199] on label "SEO & Settings" at bounding box center [14, 202] width 24 height 8
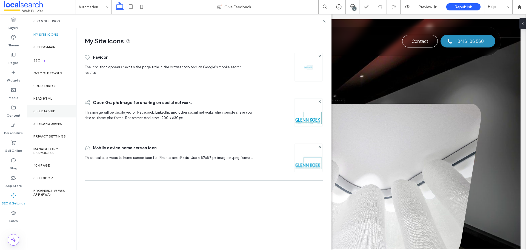
click at [50, 112] on label "Site Backup" at bounding box center [44, 111] width 22 height 4
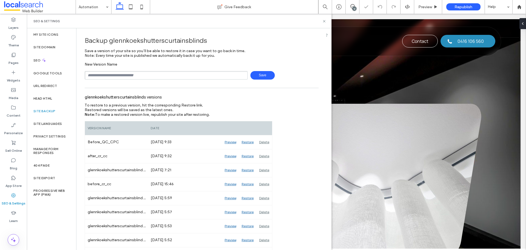
click at [129, 78] on input "text" at bounding box center [166, 75] width 163 height 8
type input "**********"
click at [261, 73] on span "Save" at bounding box center [262, 75] width 24 height 8
click at [323, 23] on icon at bounding box center [324, 21] width 4 height 4
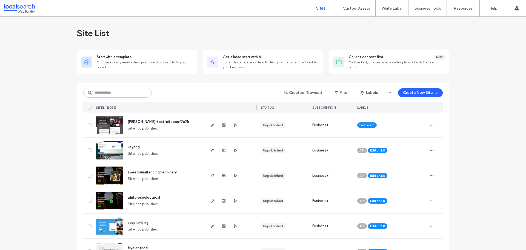
click at [137, 87] on div "Created (Newest) Filter Labels Create New Site SITES (13252) STATUS SUBSCRIPTIO…" at bounding box center [262, 97] width 359 height 29
click at [136, 92] on input at bounding box center [117, 93] width 68 height 10
paste input "********"
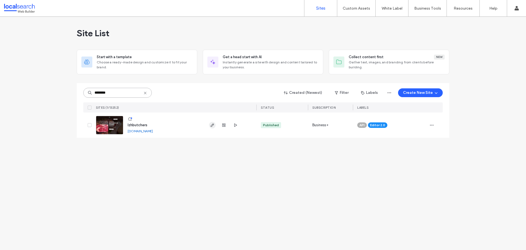
type input "********"
click at [210, 125] on span "button" at bounding box center [212, 125] width 7 height 7
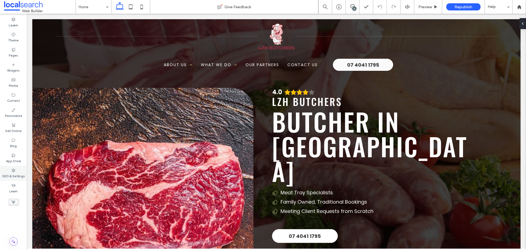
click at [14, 173] on label "SEO & Settings" at bounding box center [13, 175] width 23 height 6
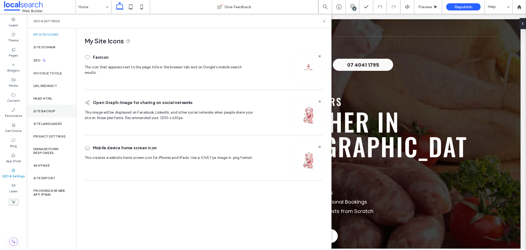
click at [52, 108] on div "Site Backup" at bounding box center [51, 111] width 49 height 13
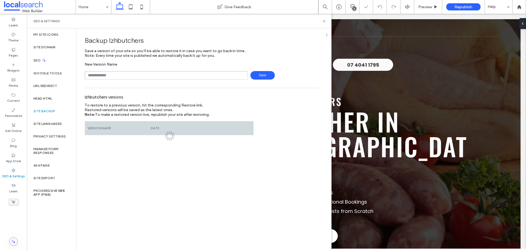
click at [160, 75] on input "text" at bounding box center [166, 75] width 163 height 8
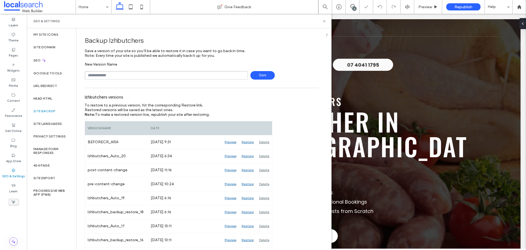
click at [160, 75] on input "text" at bounding box center [166, 75] width 163 height 8
type input "**********"
click at [259, 73] on span "Save" at bounding box center [262, 75] width 24 height 8
click at [325, 21] on icon at bounding box center [324, 21] width 4 height 4
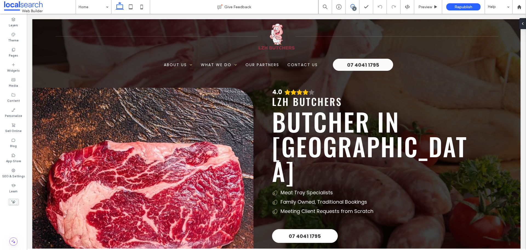
click at [356, 6] on span at bounding box center [352, 6] width 13 height 4
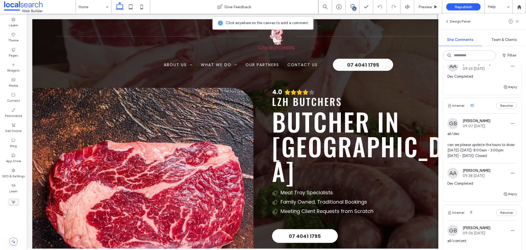
scroll to position [219, 0]
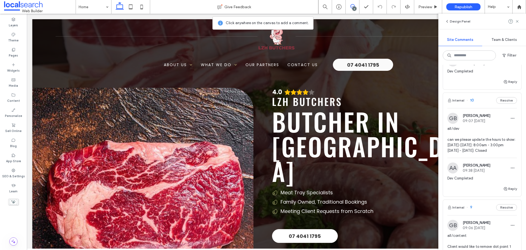
click at [454, 116] on img at bounding box center [452, 118] width 11 height 11
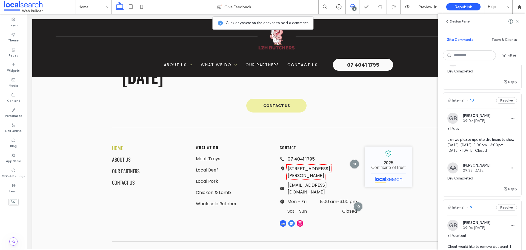
scroll to position [1262, 0]
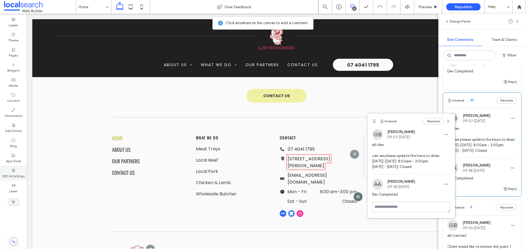
click at [20, 176] on label "SEO & Settings" at bounding box center [13, 175] width 23 height 6
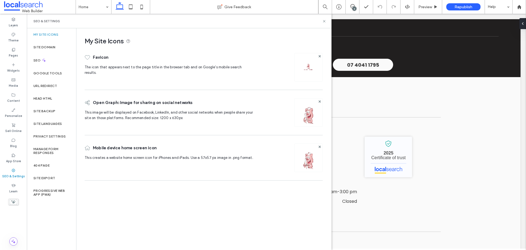
scroll to position [0, 0]
click at [22, 98] on div "Content" at bounding box center [13, 97] width 27 height 15
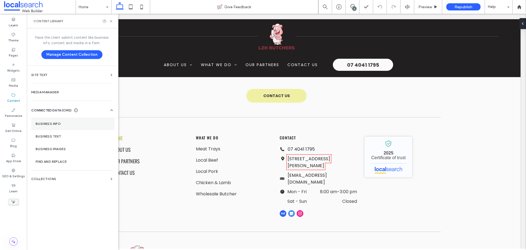
click at [56, 123] on label "Business Info" at bounding box center [73, 124] width 75 height 4
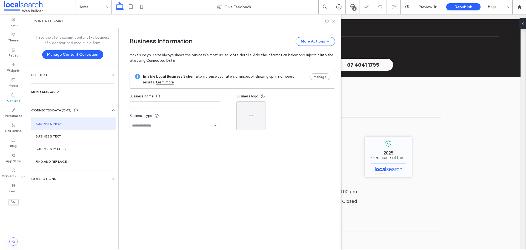
type input "**********"
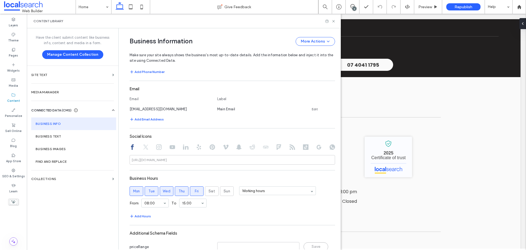
scroll to position [152, 0]
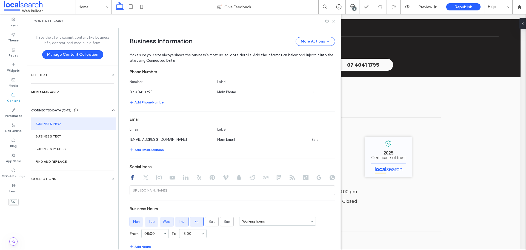
click at [335, 22] on icon at bounding box center [334, 21] width 4 height 4
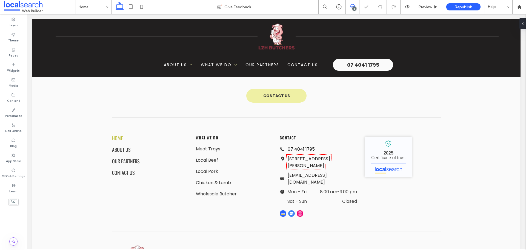
click at [351, 4] on icon at bounding box center [352, 6] width 4 height 4
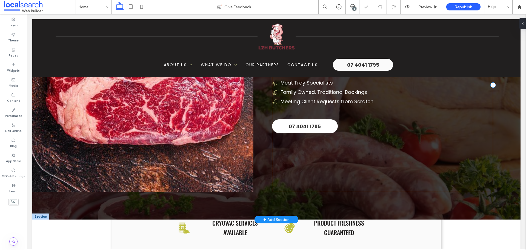
scroll to position [0, 0]
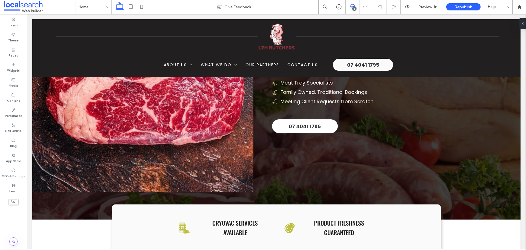
click at [353, 6] on use at bounding box center [352, 6] width 4 height 4
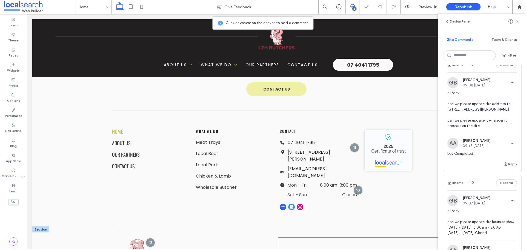
scroll to position [1272, 0]
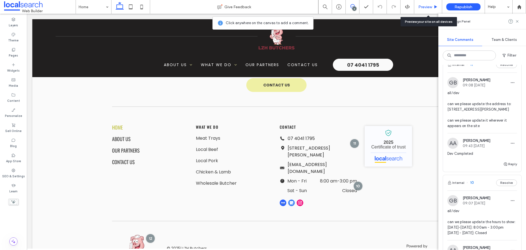
click at [428, 7] on span "Preview" at bounding box center [425, 7] width 14 height 5
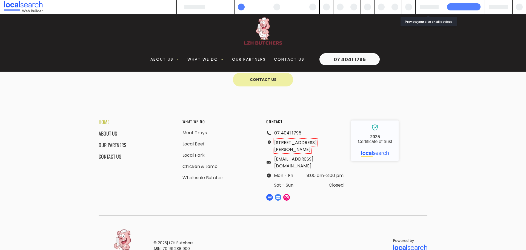
scroll to position [1264, 0]
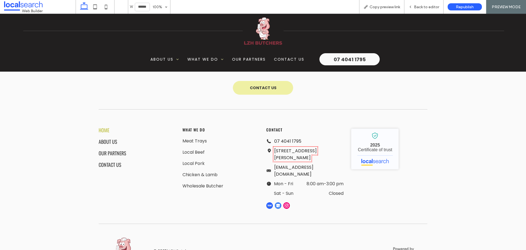
click at [295, 147] on link "[STREET_ADDRESS][PERSON_NAME]" at bounding box center [295, 153] width 42 height 13
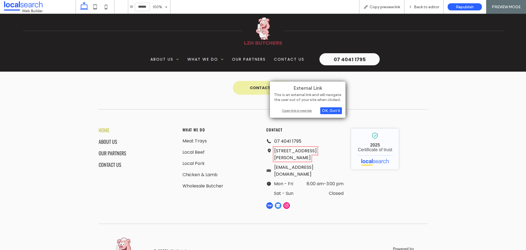
click at [298, 112] on div "Open link in new tab" at bounding box center [307, 110] width 68 height 6
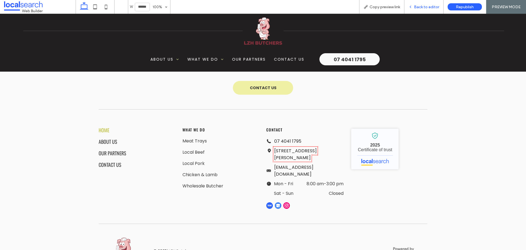
click at [434, 7] on span "Back to editor" at bounding box center [426, 7] width 25 height 5
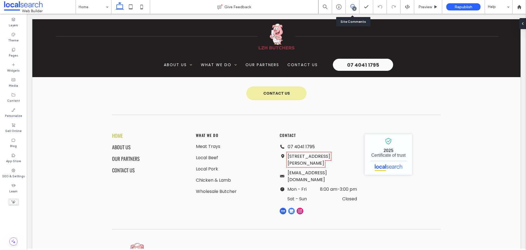
click at [351, 8] on icon at bounding box center [352, 6] width 4 height 4
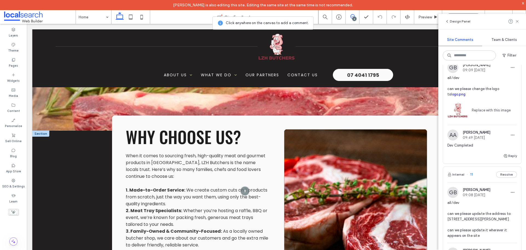
scroll to position [689, 0]
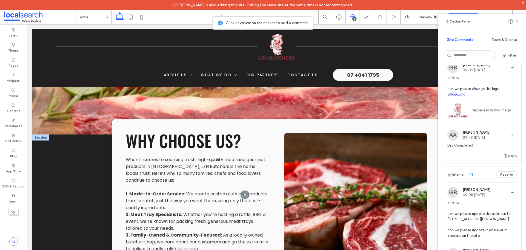
click at [372, 199] on link at bounding box center [355, 228] width 143 height 190
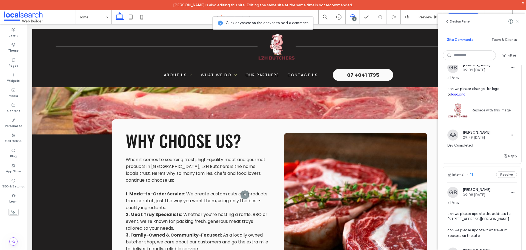
click at [518, 23] on icon at bounding box center [517, 21] width 4 height 4
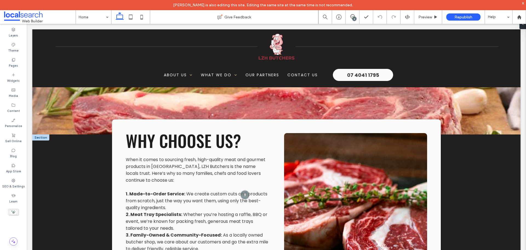
scroll to position [0, 0]
click at [386, 160] on link at bounding box center [355, 228] width 143 height 190
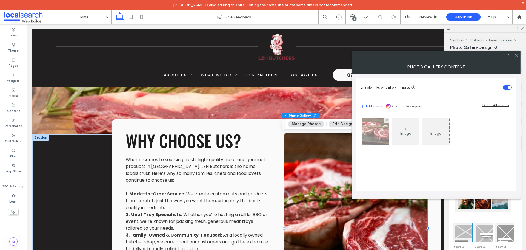
click at [377, 128] on div at bounding box center [375, 131] width 27 height 27
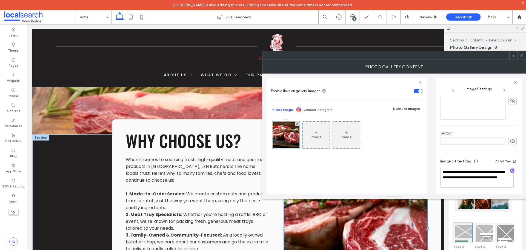
scroll to position [162, 0]
click at [520, 56] on icon at bounding box center [522, 55] width 4 height 4
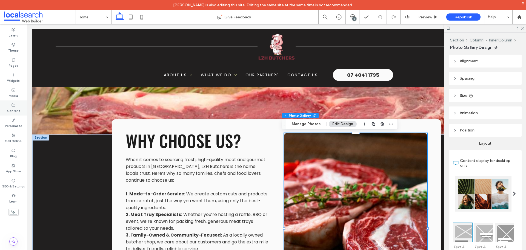
click at [12, 104] on icon at bounding box center [13, 105] width 4 height 4
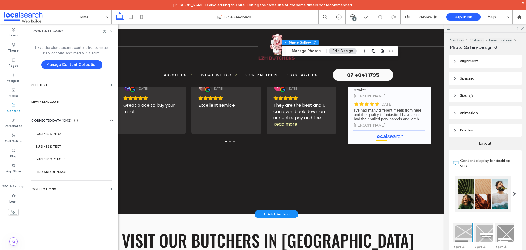
scroll to position [935, 0]
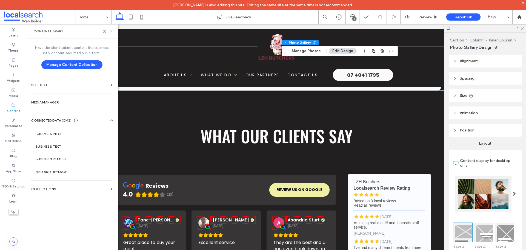
click at [524, 29] on div at bounding box center [485, 28] width 82 height 8
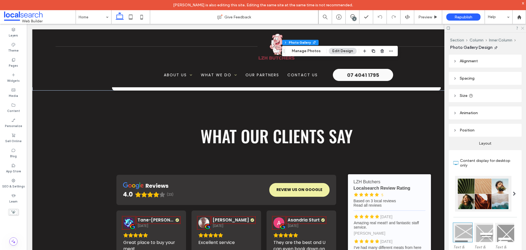
click at [522, 29] on icon at bounding box center [523, 28] width 4 height 4
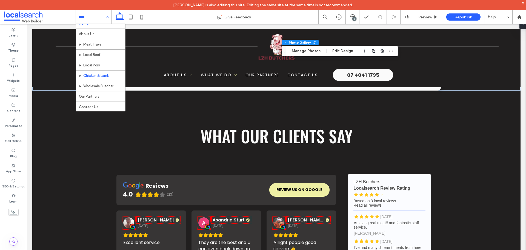
scroll to position [6, 0]
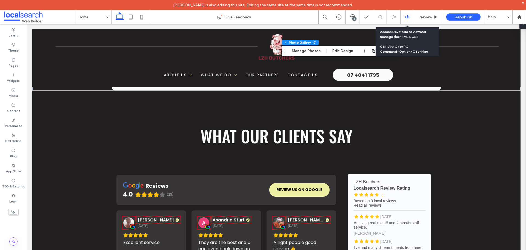
click at [411, 17] on div at bounding box center [407, 17] width 13 height 5
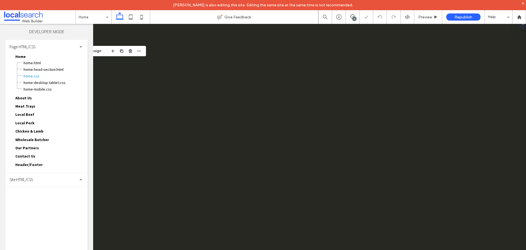
scroll to position [0, 0]
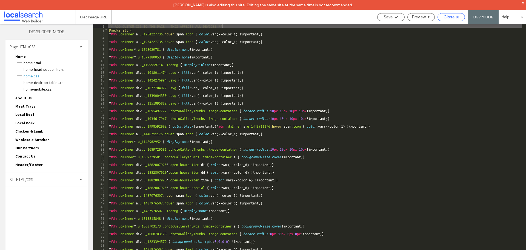
click at [446, 17] on span "Close" at bounding box center [449, 17] width 11 height 5
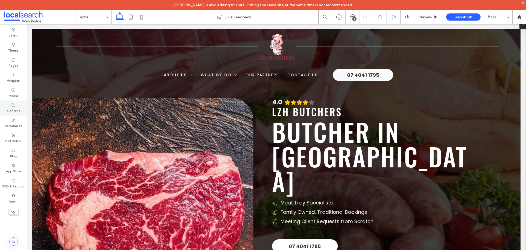
click at [16, 108] on label "Content" at bounding box center [13, 110] width 13 height 6
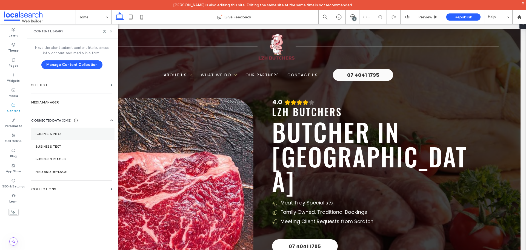
click at [58, 132] on label "Business Info" at bounding box center [73, 134] width 75 height 4
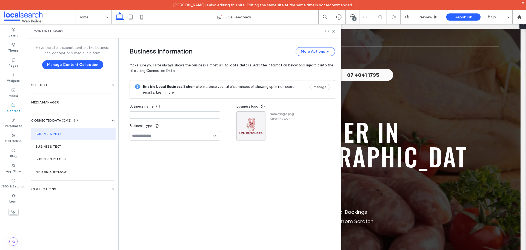
type input "**********"
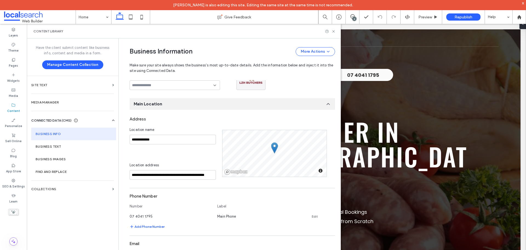
scroll to position [56, 0]
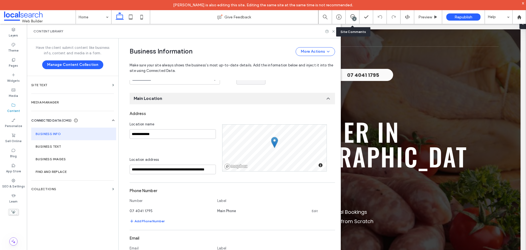
click at [353, 18] on div "6" at bounding box center [354, 19] width 4 height 4
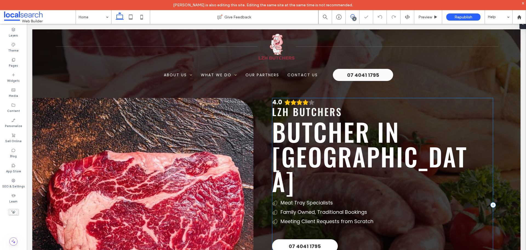
click at [352, 16] on icon at bounding box center [352, 16] width 4 height 4
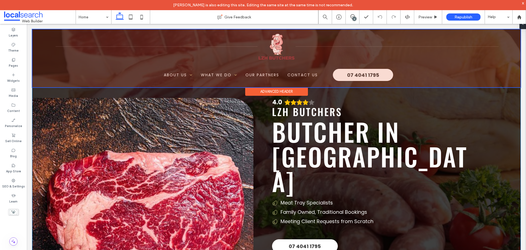
scroll to position [0, 0]
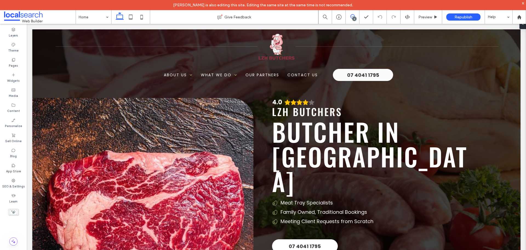
click at [353, 15] on icon at bounding box center [352, 16] width 4 height 4
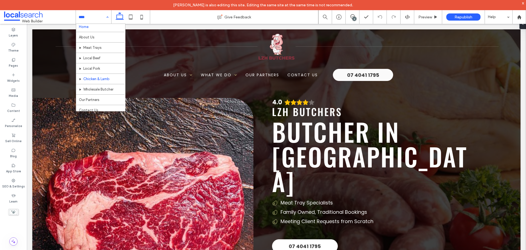
scroll to position [6, 0]
click at [351, 15] on icon at bounding box center [352, 16] width 4 height 4
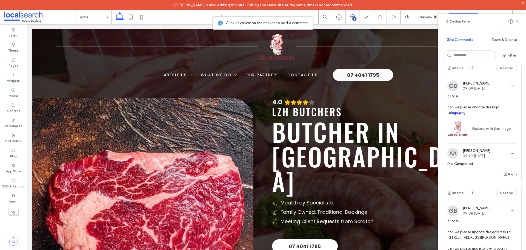
scroll to position [0, 0]
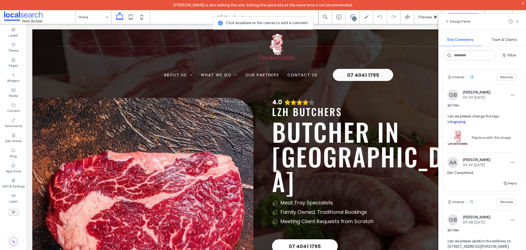
click at [453, 93] on img at bounding box center [452, 94] width 11 height 11
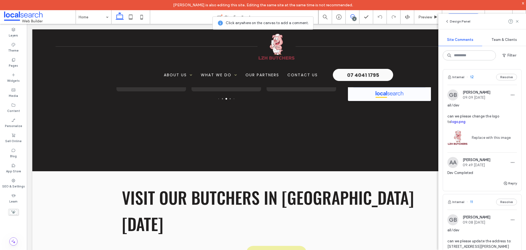
scroll to position [1272, 0]
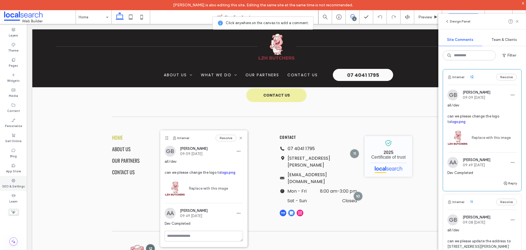
click at [15, 180] on icon at bounding box center [13, 180] width 4 height 4
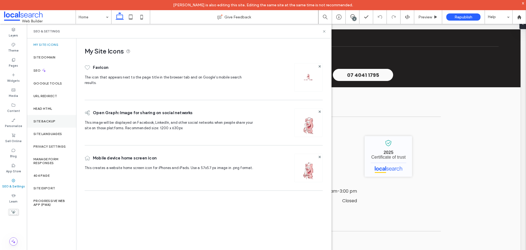
click at [53, 123] on div "Site Backup" at bounding box center [51, 121] width 49 height 13
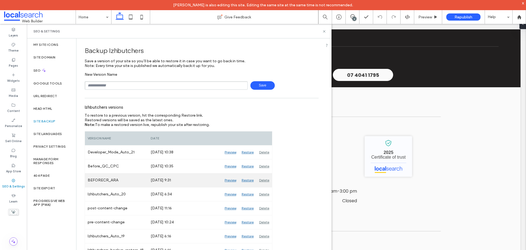
click at [234, 180] on div "Preview" at bounding box center [230, 180] width 17 height 14
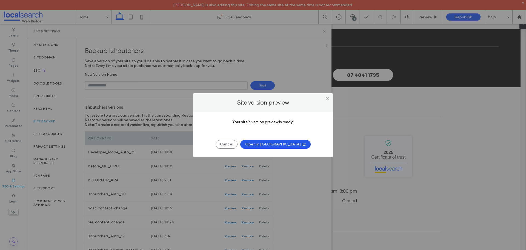
click at [274, 145] on button "Open in New Tab" at bounding box center [275, 144] width 70 height 9
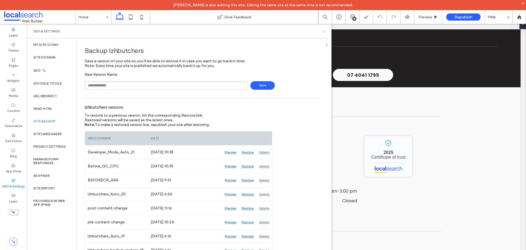
click at [324, 33] on icon at bounding box center [324, 31] width 4 height 4
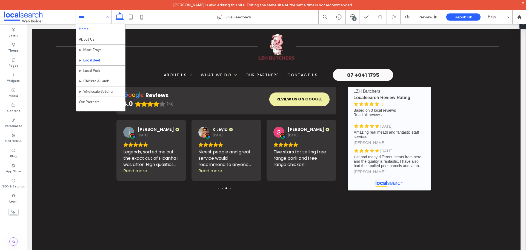
scroll to position [6, 0]
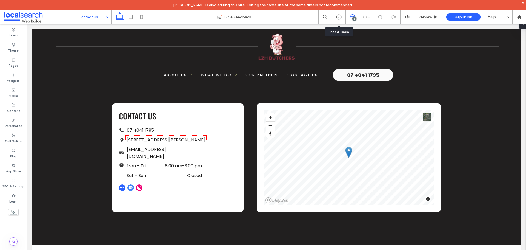
click at [356, 16] on span at bounding box center [352, 16] width 13 height 4
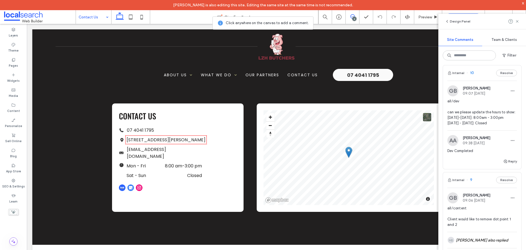
scroll to position [356, 0]
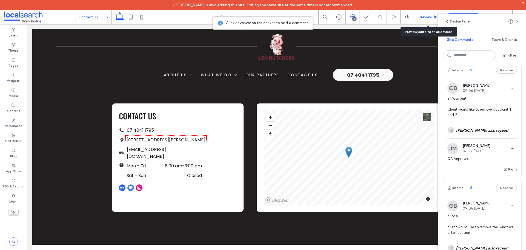
click at [419, 18] on span "Preview" at bounding box center [425, 17] width 14 height 5
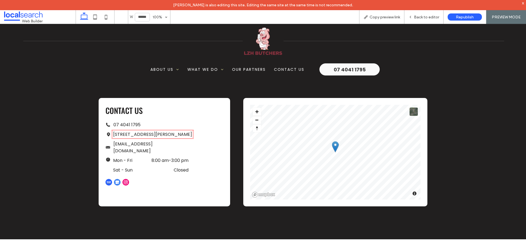
click at [169, 136] on link "37 Hannam Street, Bungalow QLD 4870" at bounding box center [152, 134] width 79 height 6
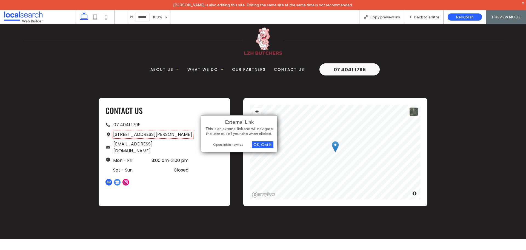
click at [227, 148] on div "External Link This is an external link and will navigate the user out of your s…" at bounding box center [239, 133] width 76 height 37
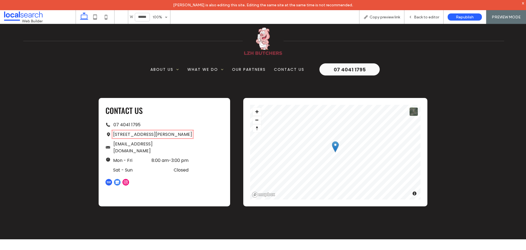
click at [176, 134] on link "37 Hannam Street, Bungalow QLD 4870" at bounding box center [152, 134] width 79 height 6
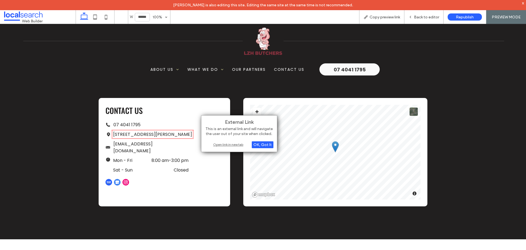
click at [224, 144] on div "Open link in new tab" at bounding box center [239, 144] width 68 height 6
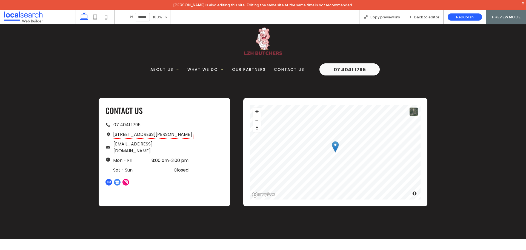
scroll to position [110, 0]
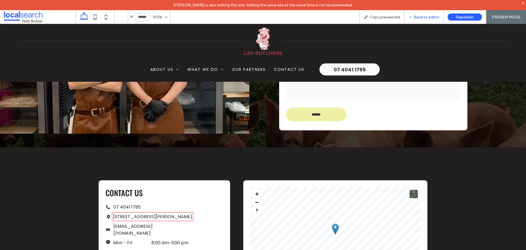
drag, startPoint x: 80, startPoint y: 0, endPoint x: 420, endPoint y: 19, distance: 340.5
click at [420, 19] on span "Back to editor" at bounding box center [426, 17] width 25 height 5
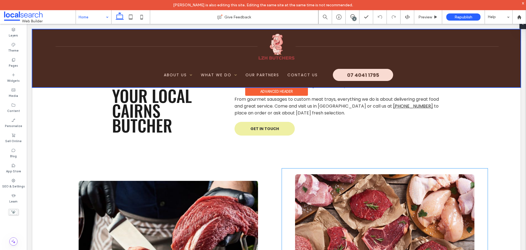
scroll to position [438, 0]
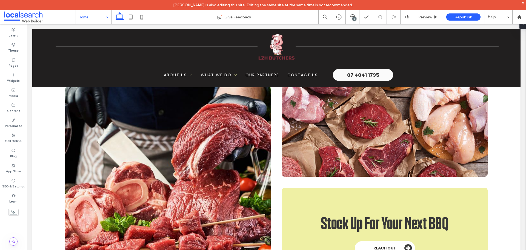
click at [355, 18] on div "6" at bounding box center [354, 19] width 4 height 4
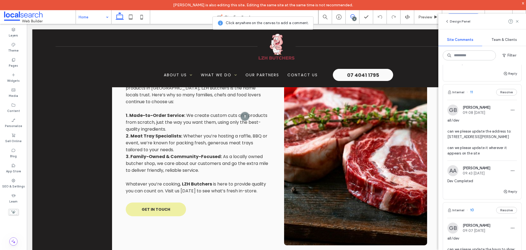
scroll to position [0, 0]
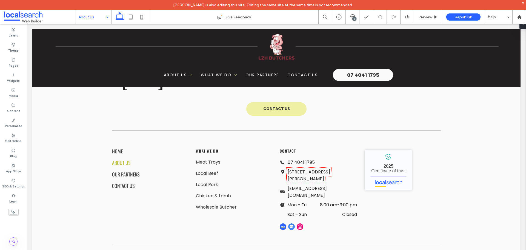
click at [101, 21] on input at bounding box center [92, 17] width 27 height 14
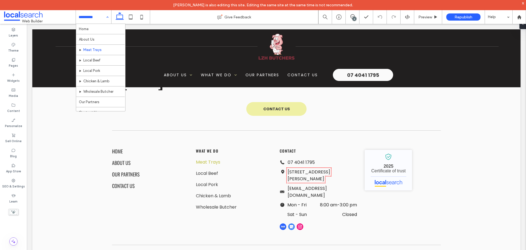
click at [96, 19] on input at bounding box center [92, 17] width 27 height 14
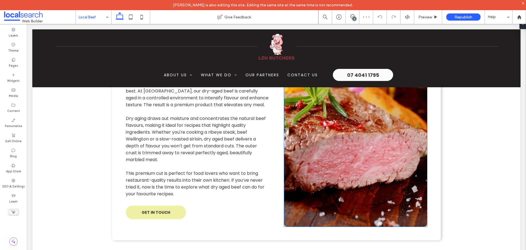
scroll to position [521, 0]
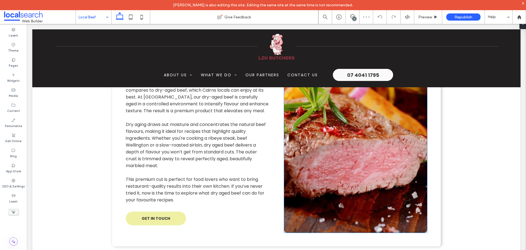
click at [393, 160] on link at bounding box center [355, 137] width 143 height 190
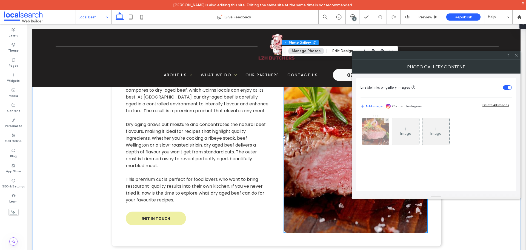
click at [379, 133] on div at bounding box center [375, 131] width 27 height 27
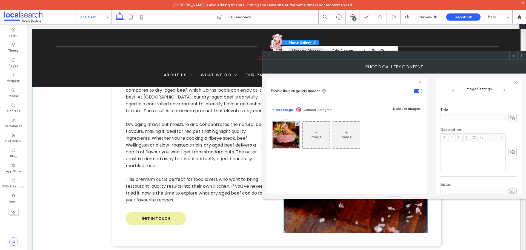
scroll to position [162, 0]
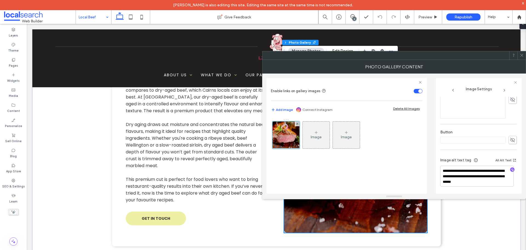
click at [518, 58] on div at bounding box center [522, 55] width 8 height 8
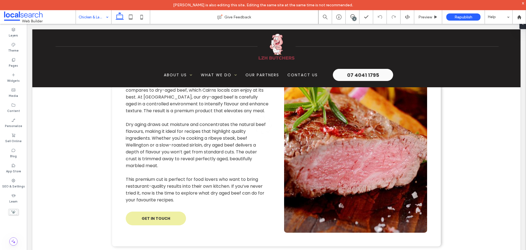
click at [96, 21] on div at bounding box center [263, 125] width 526 height 250
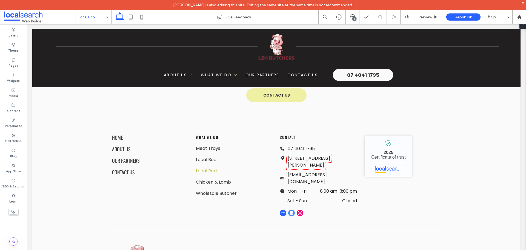
drag, startPoint x: 95, startPoint y: 15, endPoint x: 94, endPoint y: 18, distance: 3.7
click at [95, 15] on input at bounding box center [92, 17] width 27 height 14
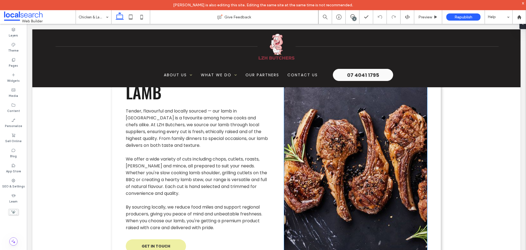
scroll to position [521, 0]
click at [358, 184] on link at bounding box center [355, 164] width 143 height 190
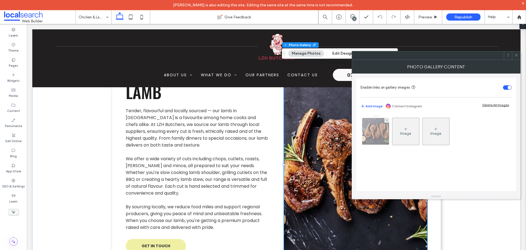
click at [369, 135] on img at bounding box center [376, 131] width 40 height 27
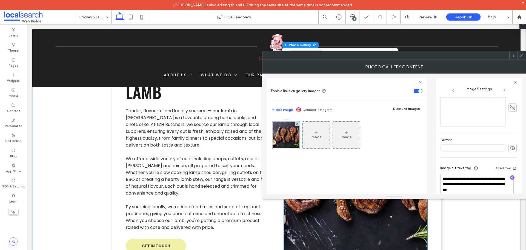
scroll to position [162, 0]
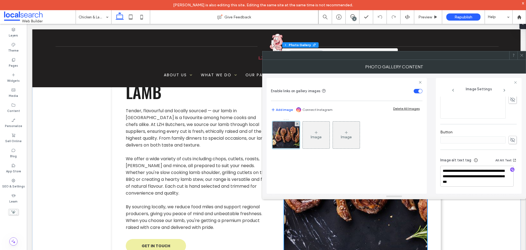
click at [520, 58] on span at bounding box center [522, 55] width 4 height 8
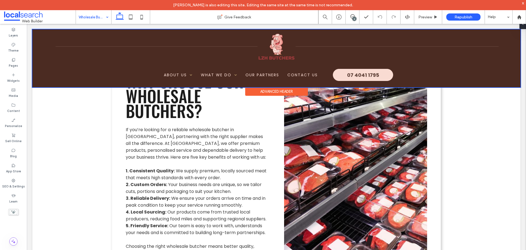
scroll to position [548, 0]
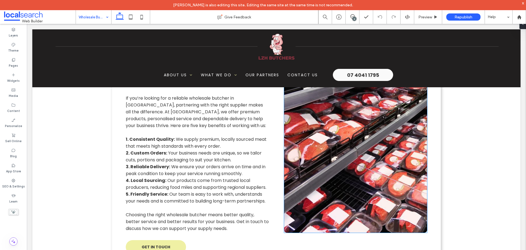
click at [359, 109] on link at bounding box center [355, 137] width 143 height 190
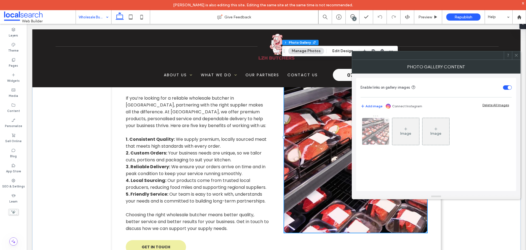
click at [381, 133] on img at bounding box center [375, 131] width 41 height 27
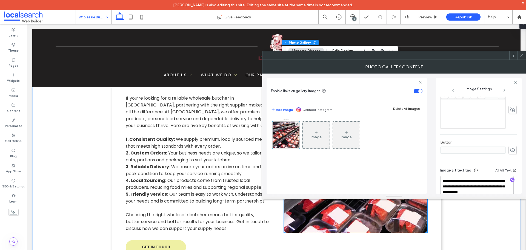
scroll to position [162, 0]
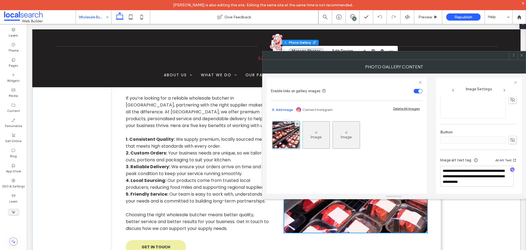
click at [519, 53] on div at bounding box center [522, 55] width 8 height 8
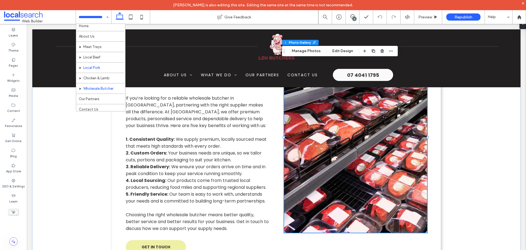
scroll to position [6, 0]
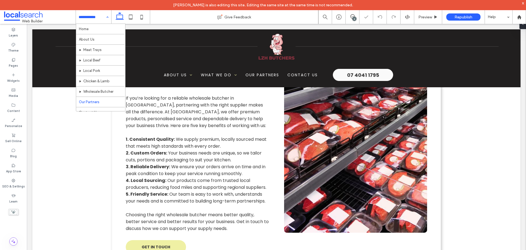
click at [78, 19] on div at bounding box center [93, 17] width 35 height 14
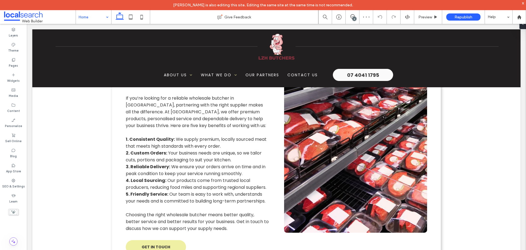
click at [99, 19] on input at bounding box center [92, 17] width 27 height 14
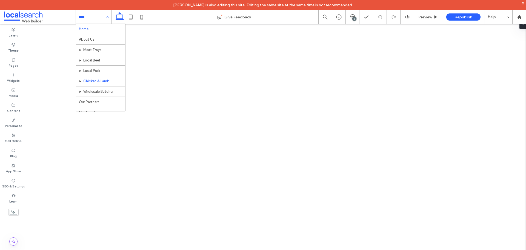
scroll to position [6, 0]
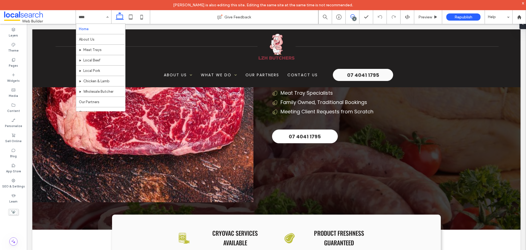
scroll to position [6, 0]
click at [352, 15] on use at bounding box center [352, 16] width 4 height 4
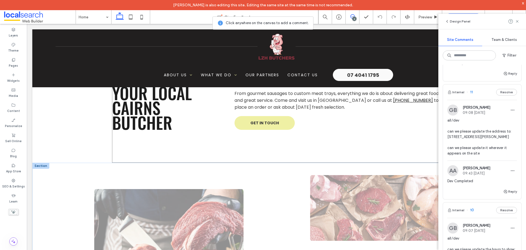
scroll to position [411, 0]
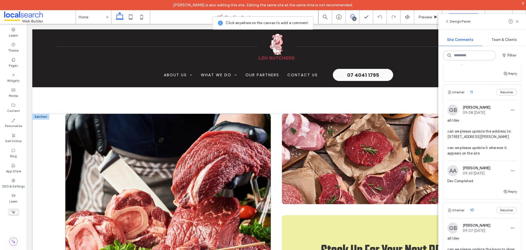
click at [222, 179] on link at bounding box center [168, 209] width 206 height 192
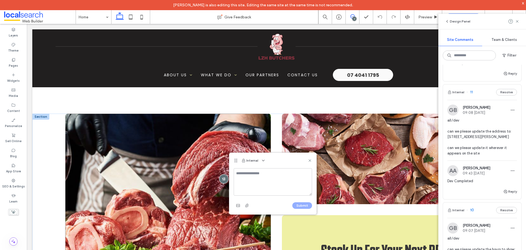
click at [222, 179] on div at bounding box center [223, 178] width 9 height 9
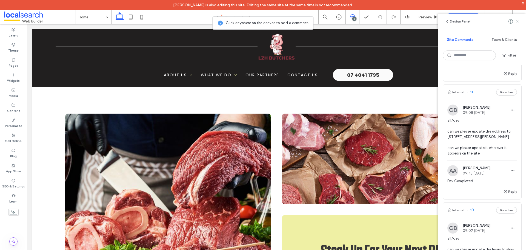
click at [519, 22] on icon at bounding box center [517, 21] width 4 height 4
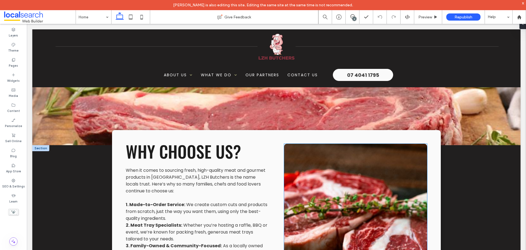
scroll to position [767, 0]
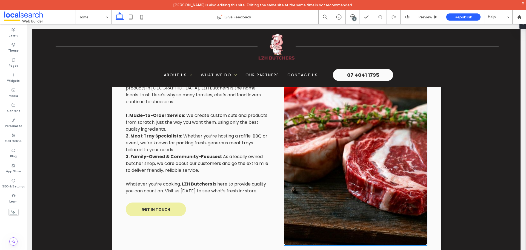
click at [325, 128] on link at bounding box center [355, 150] width 143 height 190
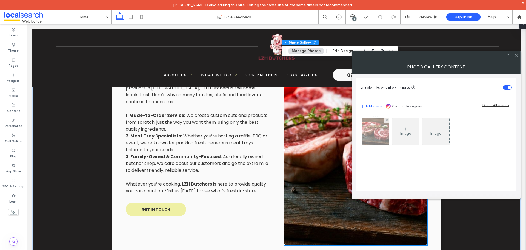
click at [373, 136] on img at bounding box center [376, 131] width 40 height 27
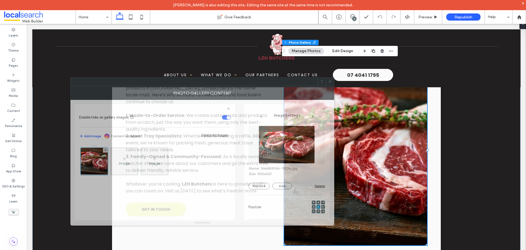
drag, startPoint x: 417, startPoint y: 59, endPoint x: 241, endPoint y: 101, distance: 180.9
click at [235, 86] on div at bounding box center [194, 82] width 247 height 8
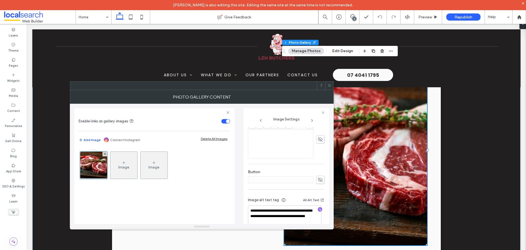
scroll to position [162, 0]
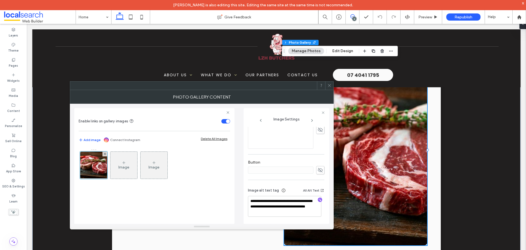
click at [353, 15] on use at bounding box center [352, 16] width 4 height 4
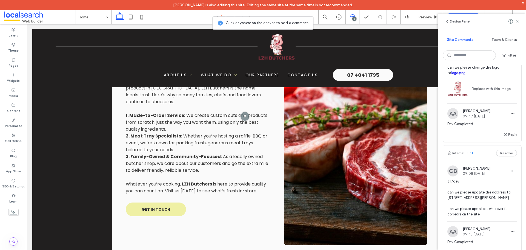
scroll to position [110, 0]
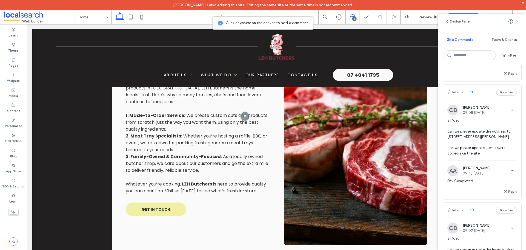
click at [516, 21] on use at bounding box center [517, 21] width 2 height 2
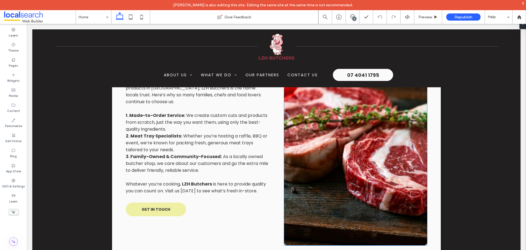
click at [402, 153] on link at bounding box center [355, 150] width 143 height 190
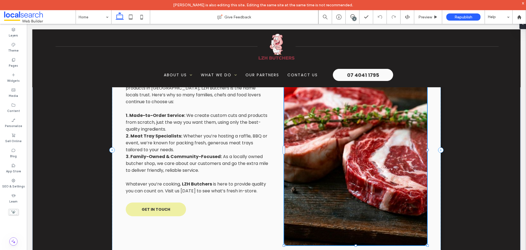
click at [402, 153] on link at bounding box center [355, 150] width 143 height 190
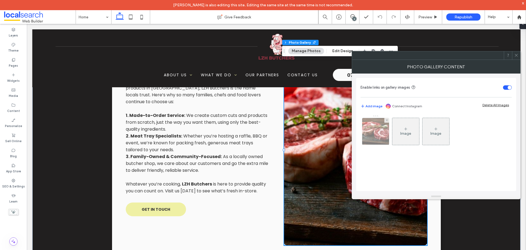
click at [386, 132] on img at bounding box center [376, 131] width 40 height 27
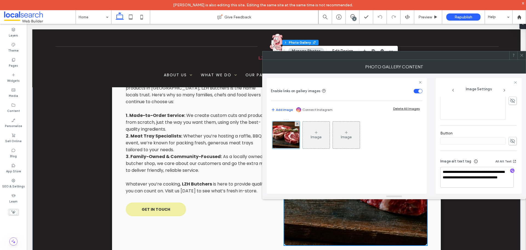
scroll to position [162, 0]
click at [471, 182] on textarea "**********" at bounding box center [476, 175] width 73 height 21
drag, startPoint x: 521, startPoint y: 55, endPoint x: 456, endPoint y: 70, distance: 66.4
click at [521, 55] on icon at bounding box center [522, 55] width 4 height 4
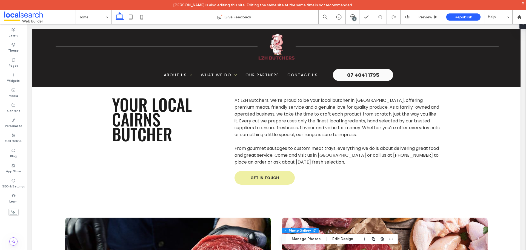
scroll to position [301, 0]
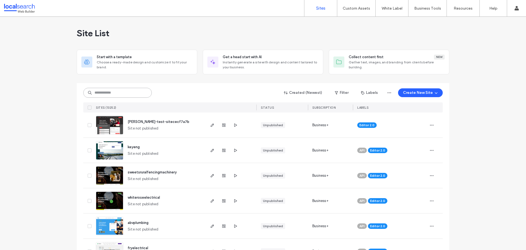
click at [115, 88] on input at bounding box center [117, 93] width 68 height 10
paste input "********"
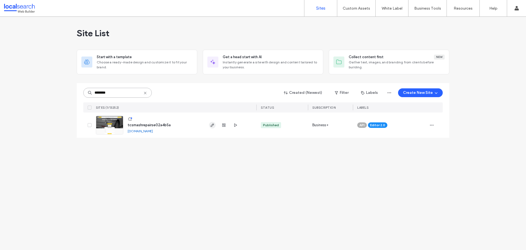
type input "********"
click at [212, 124] on icon "button" at bounding box center [212, 125] width 4 height 4
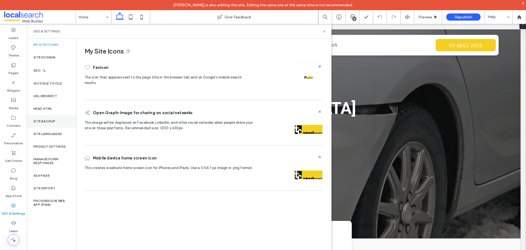
click at [36, 126] on div "Site Backup" at bounding box center [51, 121] width 49 height 13
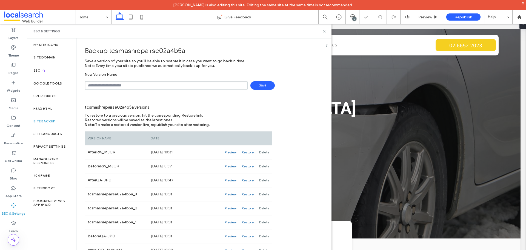
click at [137, 88] on input "text" at bounding box center [166, 85] width 163 height 8
click at [141, 88] on input "text" at bounding box center [166, 85] width 163 height 8
type input "**********"
click at [259, 86] on span "Save" at bounding box center [262, 85] width 24 height 8
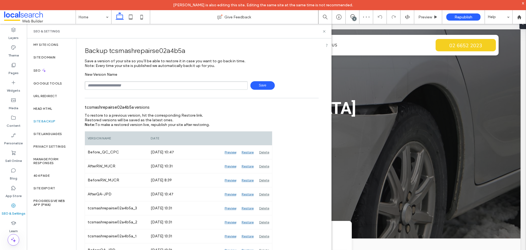
click at [323, 28] on div "SEO & Settings" at bounding box center [179, 31] width 305 height 15
click at [323, 31] on icon at bounding box center [324, 31] width 4 height 4
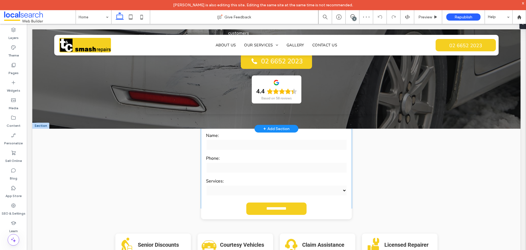
scroll to position [247, 0]
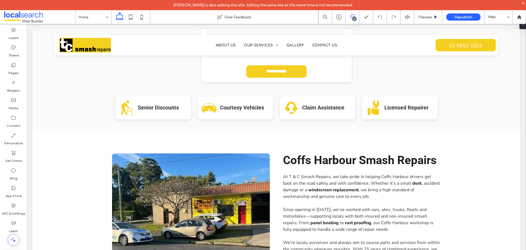
click at [355, 15] on span at bounding box center [352, 16] width 13 height 4
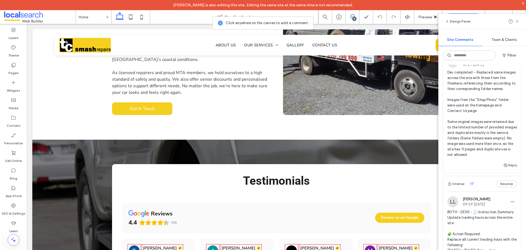
scroll to position [1151, 0]
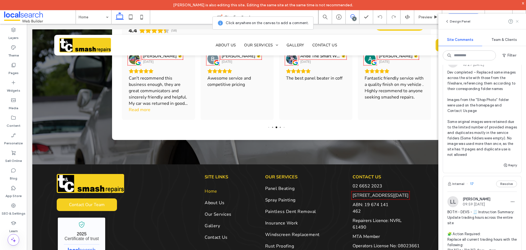
click at [518, 21] on icon at bounding box center [517, 21] width 4 height 4
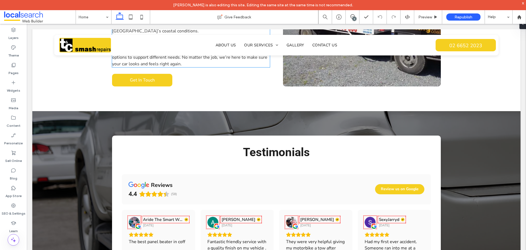
scroll to position [795, 0]
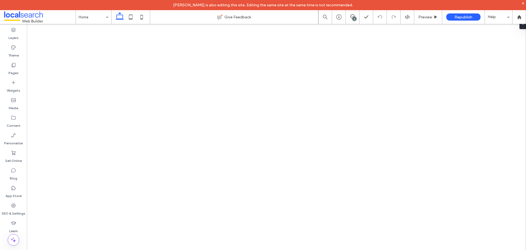
click at [423, 16] on span "Preview" at bounding box center [425, 17] width 14 height 5
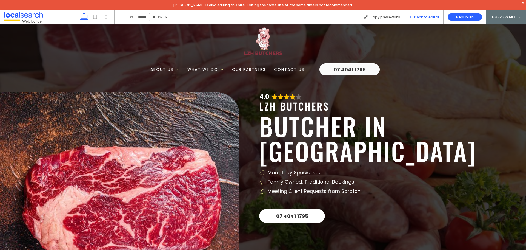
click at [429, 17] on span "Back to editor" at bounding box center [426, 17] width 25 height 5
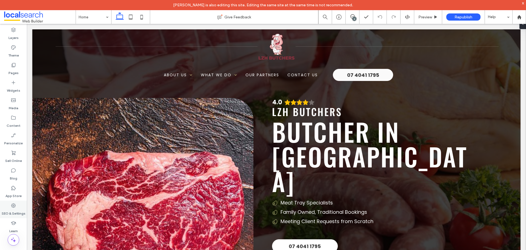
click at [22, 208] on label "SEO & Settings" at bounding box center [14, 212] width 24 height 8
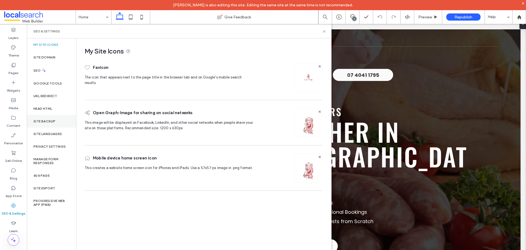
click at [50, 125] on div "Site Backup" at bounding box center [51, 121] width 49 height 13
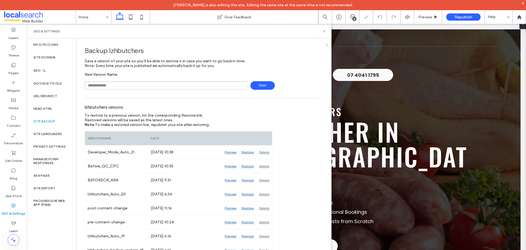
click at [156, 87] on input "text" at bounding box center [166, 85] width 163 height 8
type input "**********"
click at [252, 88] on span "Save" at bounding box center [262, 85] width 24 height 8
click at [324, 32] on icon at bounding box center [324, 31] width 4 height 4
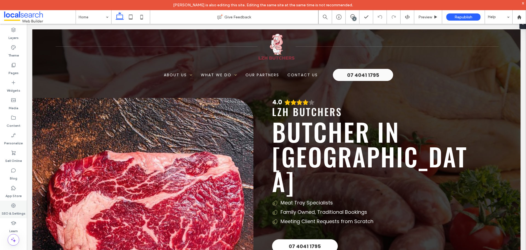
click at [11, 207] on icon at bounding box center [13, 204] width 5 height 5
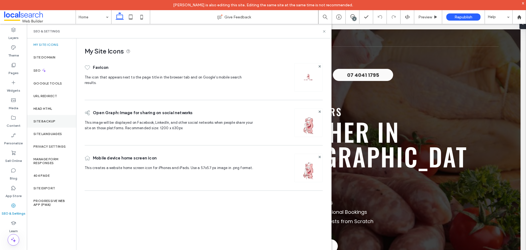
click at [55, 122] on label "Site Backup" at bounding box center [44, 121] width 22 height 4
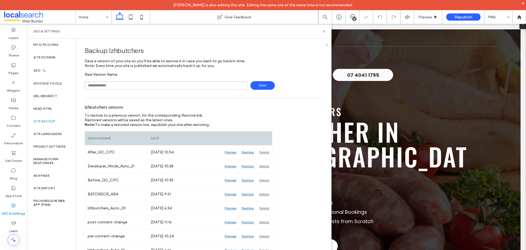
click at [179, 89] on input "text" at bounding box center [166, 85] width 163 height 8
click at [325, 31] on icon at bounding box center [324, 31] width 4 height 4
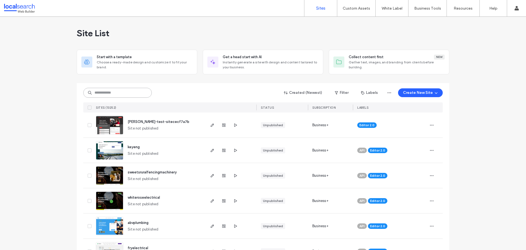
click at [129, 90] on input at bounding box center [117, 93] width 68 height 10
paste input "********"
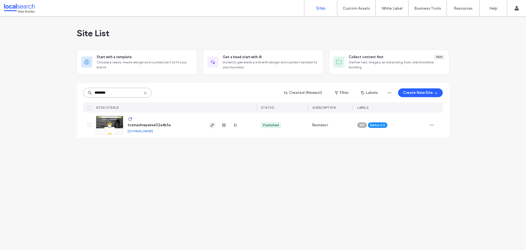
type input "********"
click at [212, 127] on span "button" at bounding box center [212, 125] width 7 height 7
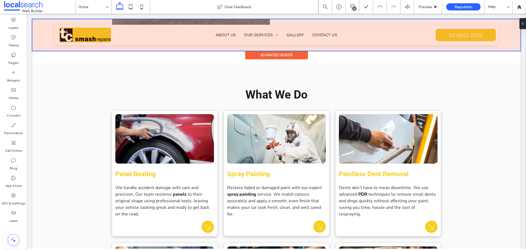
scroll to position [384, 0]
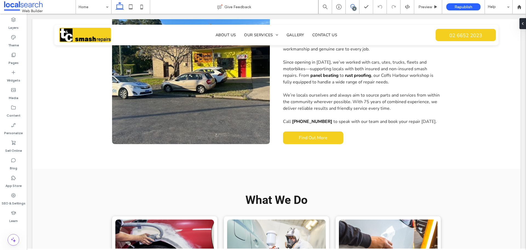
click at [353, 7] on icon at bounding box center [352, 6] width 4 height 4
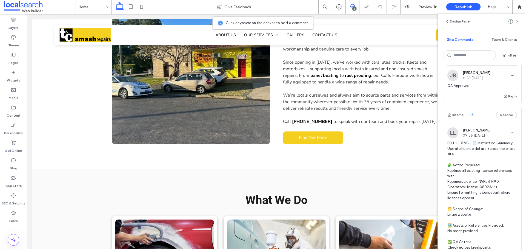
scroll to position [356, 0]
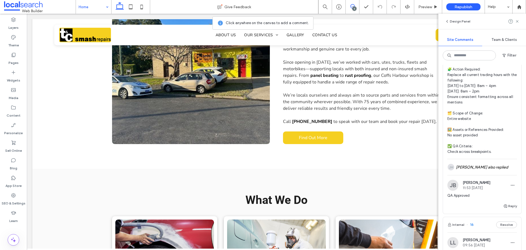
drag, startPoint x: 99, startPoint y: 9, endPoint x: 101, endPoint y: 11, distance: 2.9
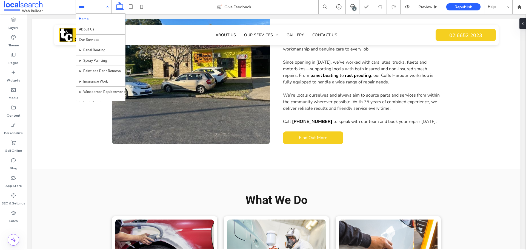
scroll to position [0, 0]
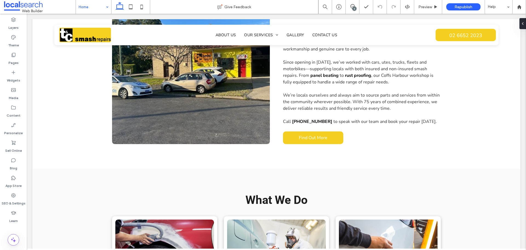
click at [105, 4] on div "Home" at bounding box center [93, 7] width 35 height 14
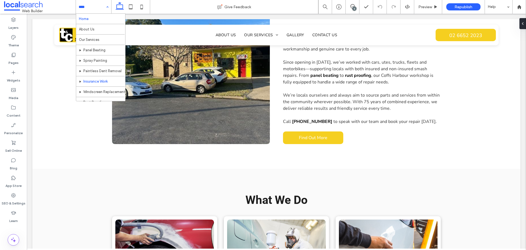
scroll to position [27, 0]
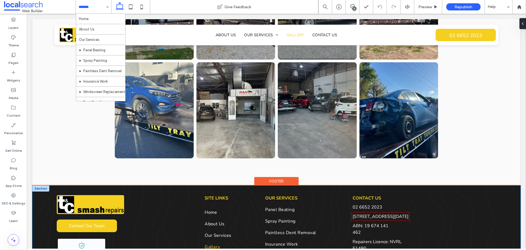
scroll to position [356, 0]
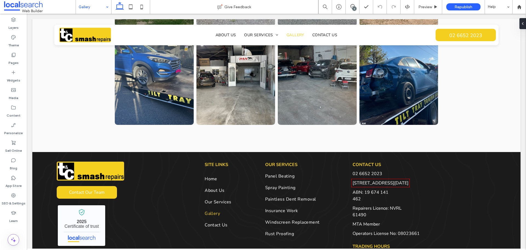
click at [94, 7] on input at bounding box center [92, 7] width 27 height 14
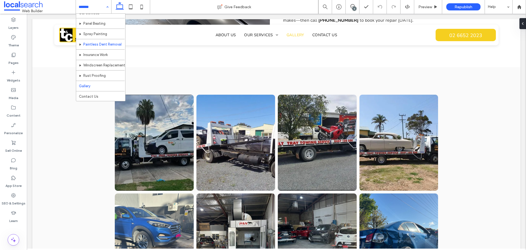
scroll to position [0, 0]
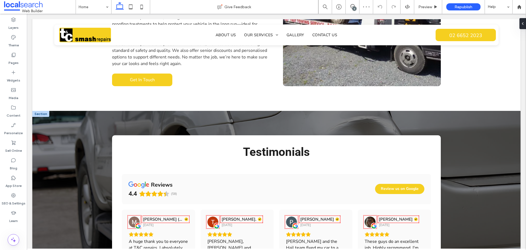
scroll to position [1039, 0]
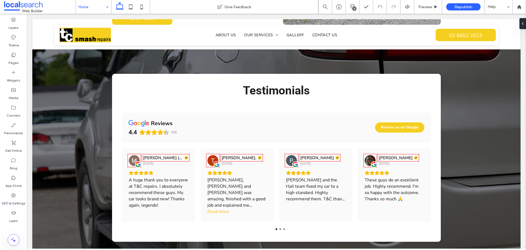
click at [98, 11] on input at bounding box center [92, 7] width 27 height 14
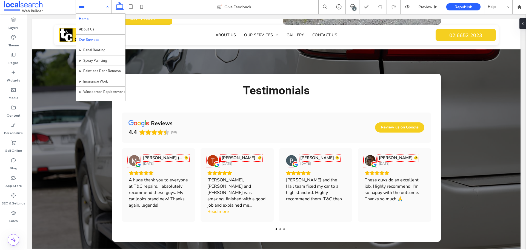
scroll to position [27, 0]
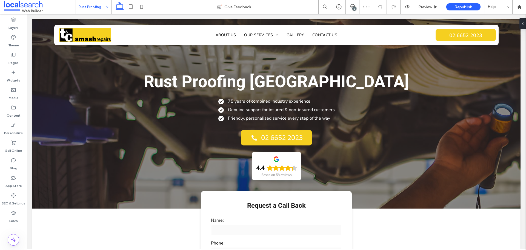
click at [100, 8] on input at bounding box center [92, 7] width 27 height 14
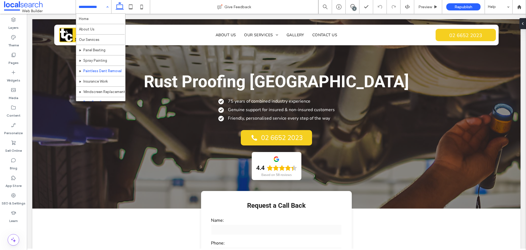
scroll to position [27, 0]
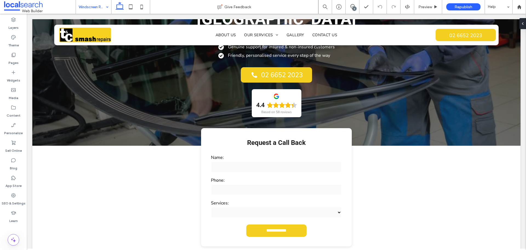
click at [82, 3] on input at bounding box center [92, 7] width 27 height 14
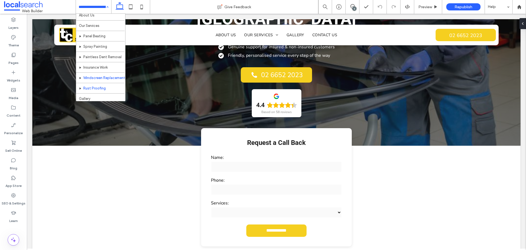
scroll to position [27, 0]
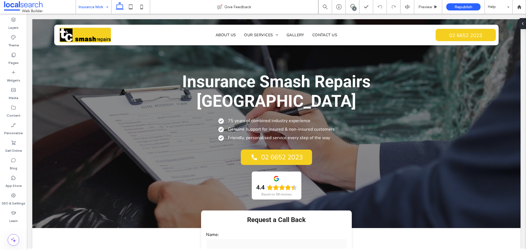
click at [87, 10] on input at bounding box center [92, 7] width 27 height 14
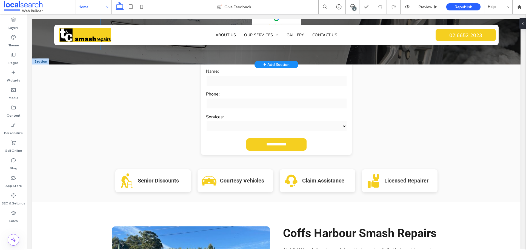
scroll to position [63, 0]
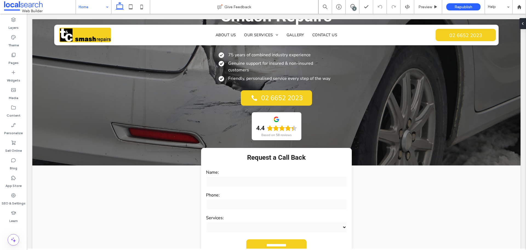
click at [96, 7] on input at bounding box center [92, 7] width 27 height 14
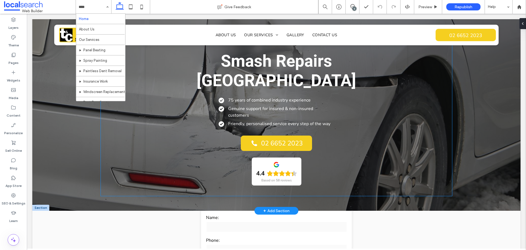
scroll to position [0, 0]
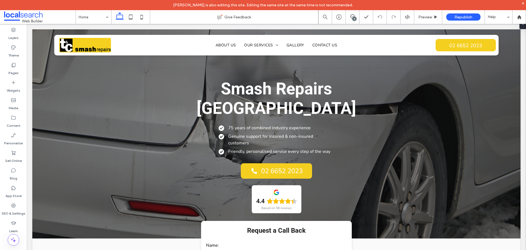
drag, startPoint x: 20, startPoint y: 209, endPoint x: 27, endPoint y: 201, distance: 10.1
click at [20, 209] on label "SEO & Settings" at bounding box center [14, 212] width 24 height 8
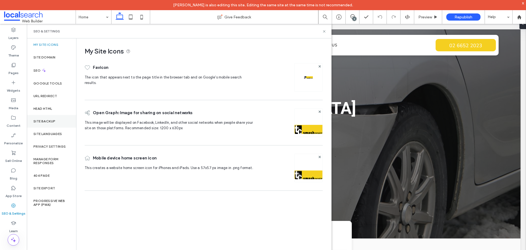
click at [38, 124] on div "Site Backup" at bounding box center [51, 121] width 49 height 13
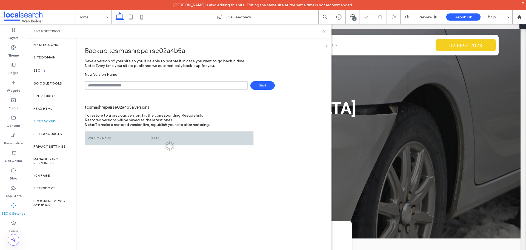
click at [102, 87] on input "text" at bounding box center [166, 85] width 163 height 8
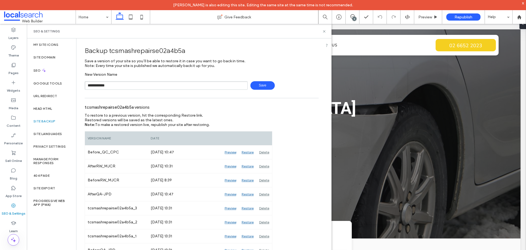
type input "**********"
click at [257, 85] on span "Save" at bounding box center [262, 85] width 24 height 8
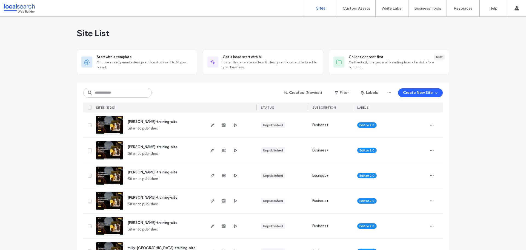
drag, startPoint x: 462, startPoint y: 95, endPoint x: 463, endPoint y: 113, distance: 17.6
